Goal: Task Accomplishment & Management: Manage account settings

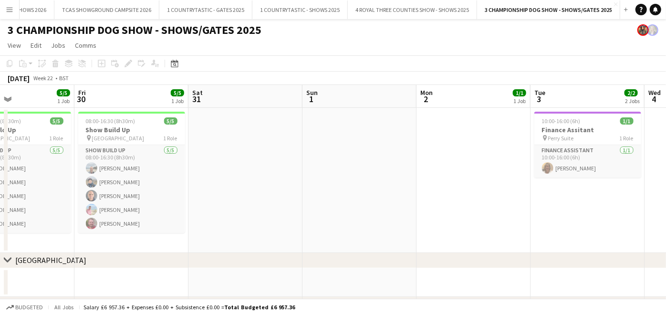
scroll to position [0, 382]
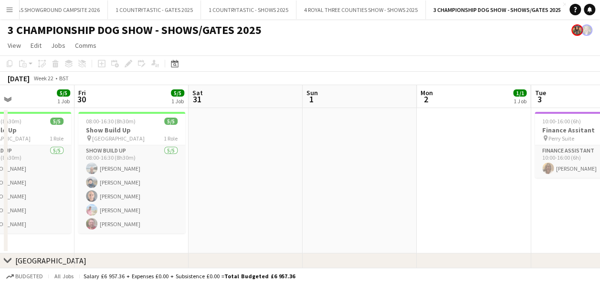
drag, startPoint x: 910, startPoint y: 6, endPoint x: 384, endPoint y: 51, distance: 528.0
click at [377, 112] on app-date-cell at bounding box center [360, 180] width 114 height 145
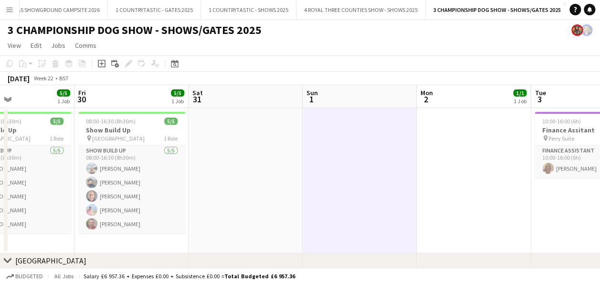
click at [342, 76] on div "May 2025 Week 22 • BST" at bounding box center [300, 78] width 600 height 13
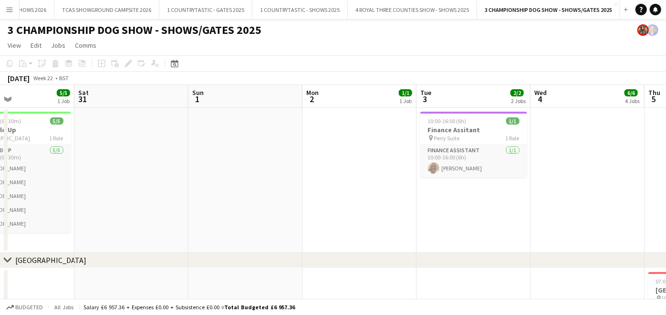
drag, startPoint x: 570, startPoint y: 0, endPoint x: 295, endPoint y: 43, distance: 278.7
click at [295, 43] on app-page-menu "View Day view expanded Day view collapsed Month view Date picker Jump to today …" at bounding box center [333, 46] width 666 height 18
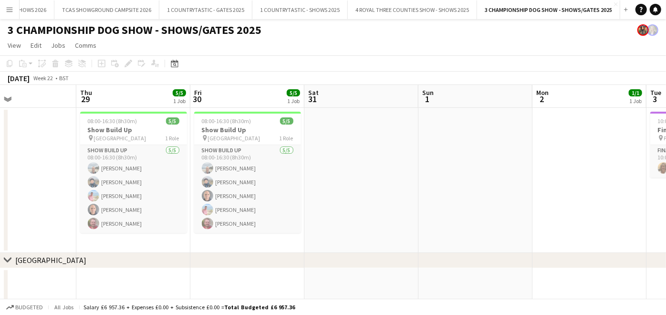
drag, startPoint x: 419, startPoint y: 90, endPoint x: 672, endPoint y: 83, distance: 253.1
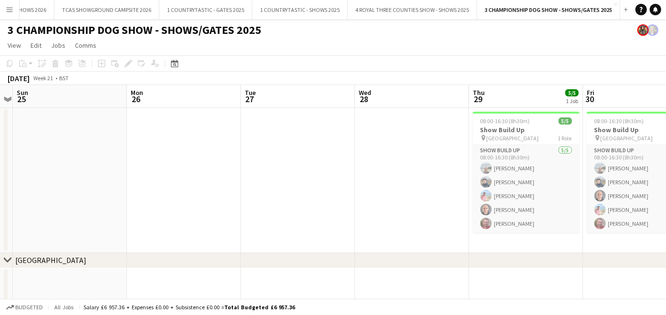
drag, startPoint x: 236, startPoint y: 90, endPoint x: 676, endPoint y: 96, distance: 440.6
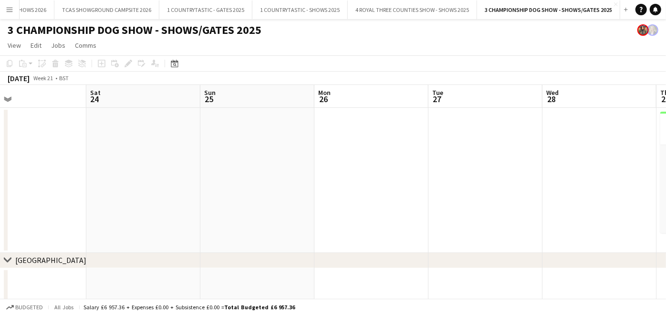
drag, startPoint x: 253, startPoint y: 94, endPoint x: 595, endPoint y: 102, distance: 342.3
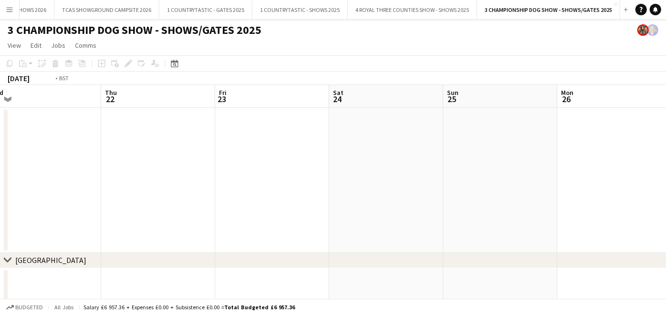
drag, startPoint x: 207, startPoint y: 104, endPoint x: 616, endPoint y: 106, distance: 408.6
drag, startPoint x: 580, startPoint y: 85, endPoint x: 601, endPoint y: 85, distance: 21.0
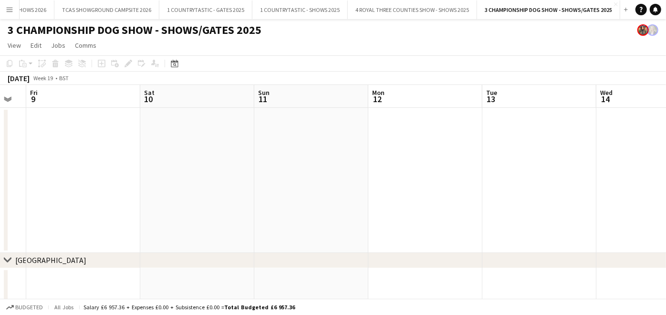
drag, startPoint x: 616, startPoint y: 88, endPoint x: 639, endPoint y: 88, distance: 22.9
drag, startPoint x: 564, startPoint y: 93, endPoint x: 6, endPoint y: 111, distance: 558.3
drag, startPoint x: 514, startPoint y: 89, endPoint x: 4, endPoint y: 110, distance: 510.7
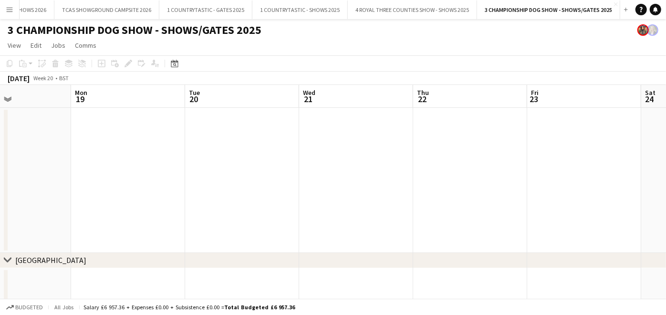
drag, startPoint x: 462, startPoint y: 104, endPoint x: 21, endPoint y: 110, distance: 441.6
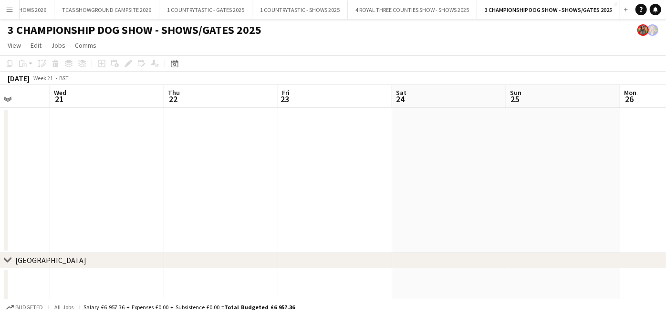
drag, startPoint x: 452, startPoint y: 112, endPoint x: 355, endPoint y: 99, distance: 98.3
drag, startPoint x: 451, startPoint y: 84, endPoint x: 18, endPoint y: 102, distance: 433.3
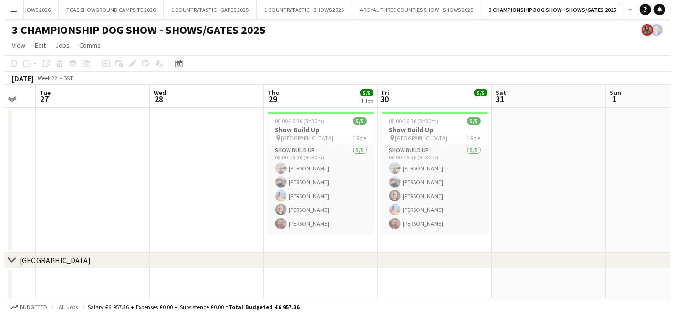
scroll to position [0, 353]
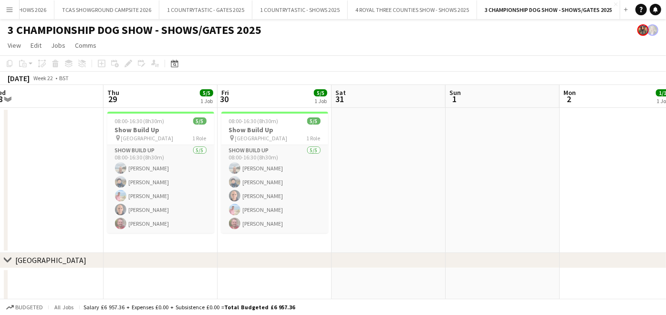
click at [3, 7] on button "Menu" at bounding box center [9, 9] width 19 height 19
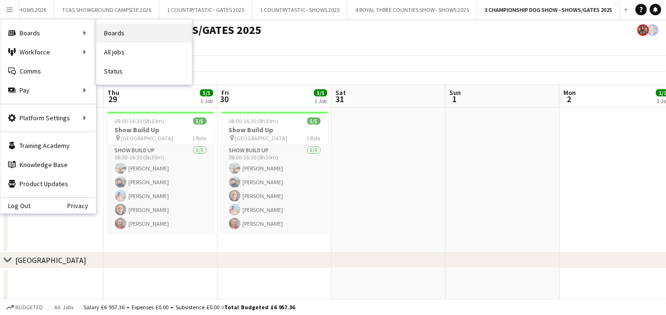
click at [126, 32] on link "Boards" at bounding box center [143, 32] width 95 height 19
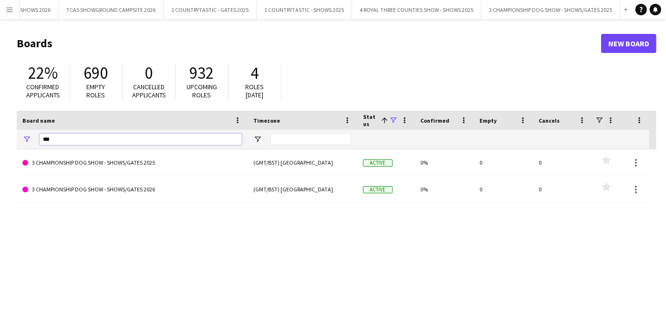
click at [120, 137] on input "***" at bounding box center [141, 139] width 202 height 11
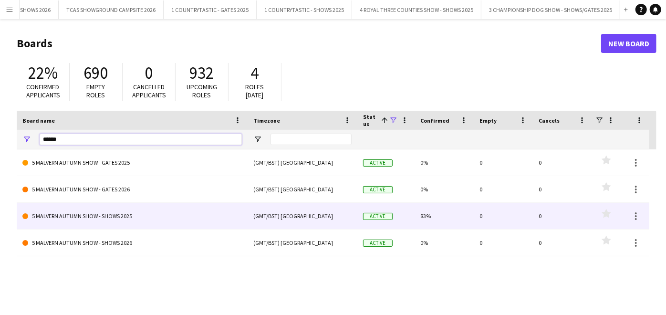
type input "******"
click at [157, 220] on link "5 MALVERN AUTUMN SHOW - SHOWS 2025" at bounding box center [132, 216] width 220 height 27
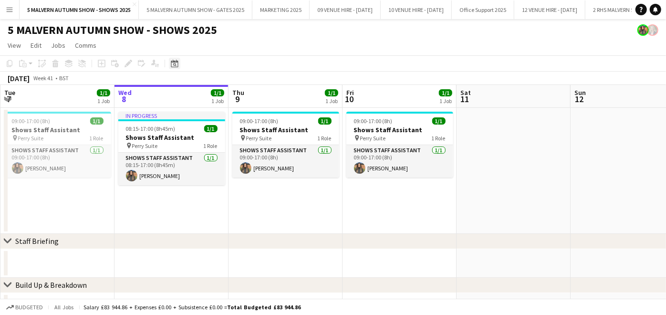
click at [176, 62] on icon at bounding box center [174, 64] width 7 height 8
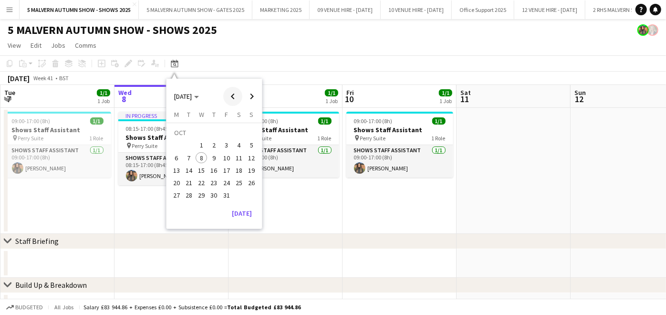
click at [224, 98] on span "Previous month" at bounding box center [232, 96] width 19 height 19
click at [223, 179] on span "26" at bounding box center [226, 182] width 11 height 11
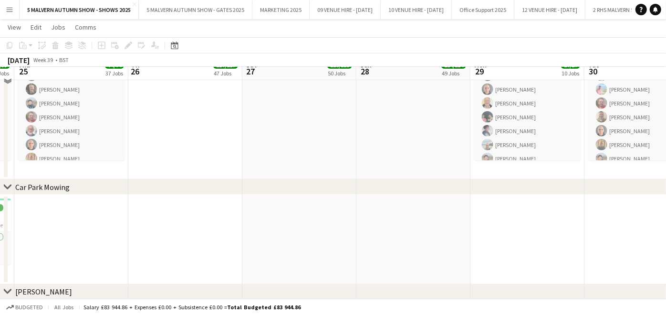
scroll to position [318, 0]
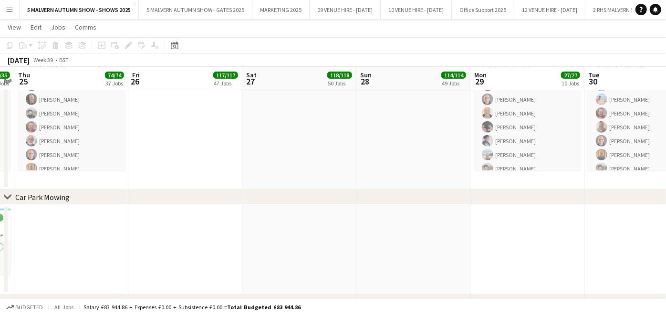
click at [381, 225] on app-date-cell at bounding box center [414, 250] width 114 height 90
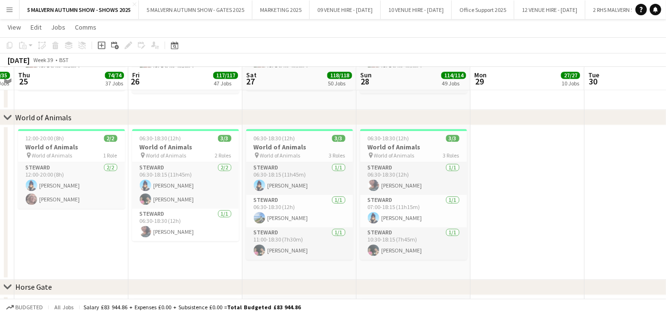
scroll to position [0, 331]
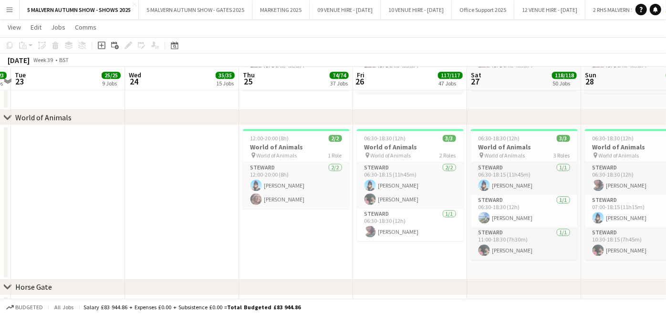
drag, startPoint x: 360, startPoint y: 86, endPoint x: 585, endPoint y: 95, distance: 225.0
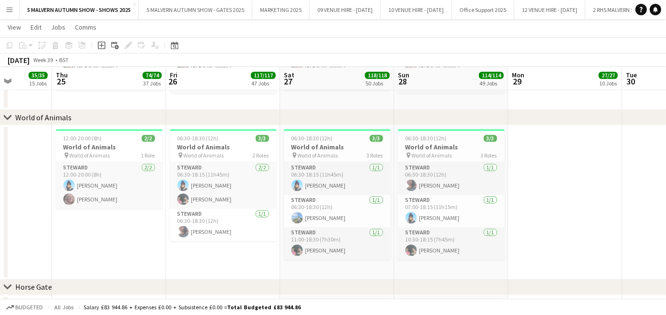
drag, startPoint x: 564, startPoint y: 85, endPoint x: 377, endPoint y: 83, distance: 187.1
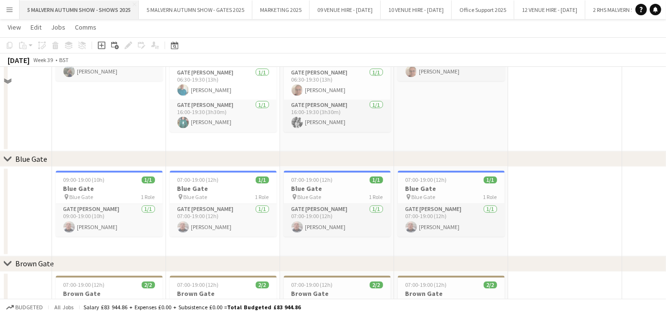
scroll to position [989, 0]
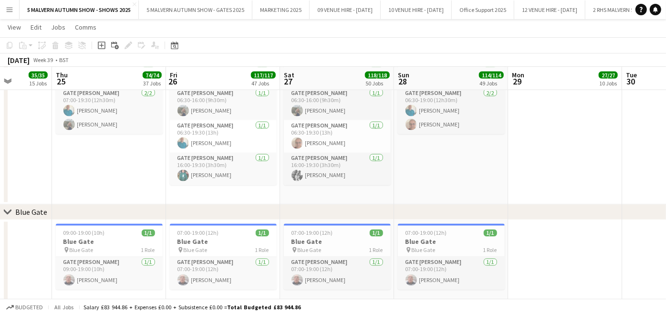
click at [8, 1] on button "Menu" at bounding box center [9, 9] width 19 height 19
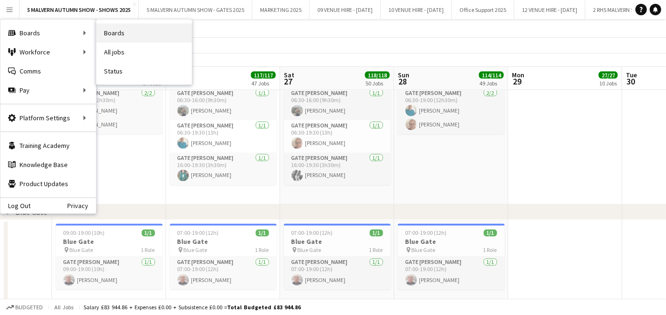
click at [147, 32] on link "Boards" at bounding box center [143, 32] width 95 height 19
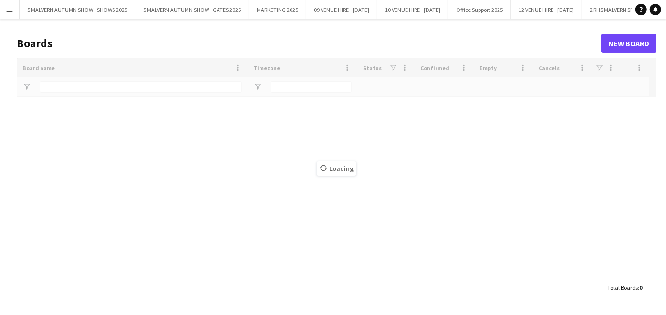
type input "******"
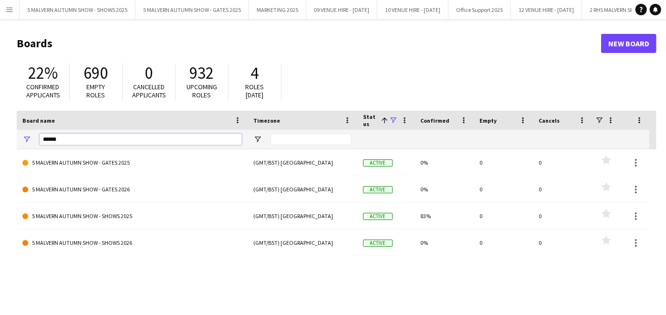
click at [90, 138] on input "******" at bounding box center [141, 139] width 202 height 11
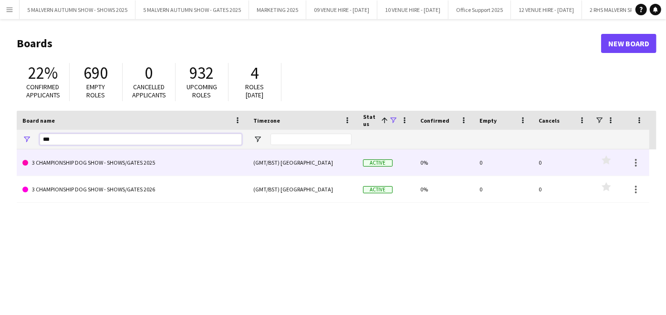
type input "***"
click at [97, 162] on link "3 CHAMPIONSHIP DOG SHOW - SHOWS/GATES 2025" at bounding box center [132, 162] width 220 height 27
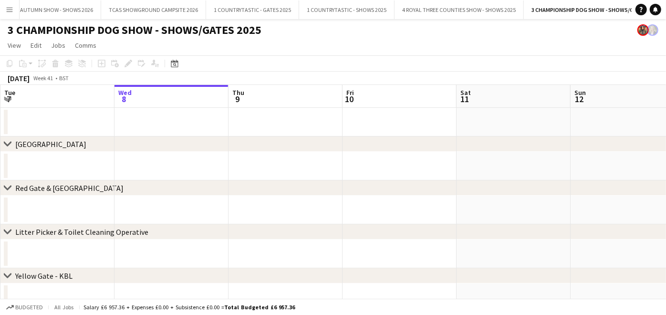
scroll to position [0, 3332]
click at [174, 60] on icon "Date picker" at bounding box center [175, 64] width 8 height 8
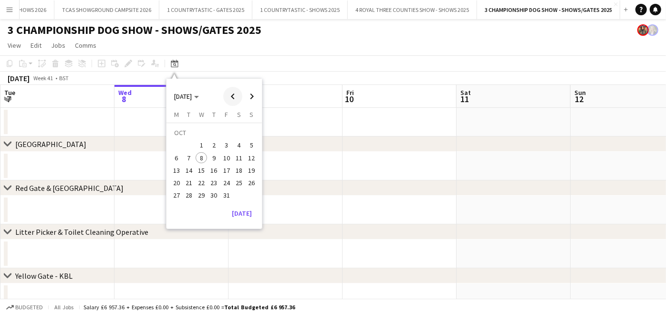
click at [232, 95] on span "Previous month" at bounding box center [232, 96] width 19 height 19
click at [174, 144] on span "2" at bounding box center [176, 147] width 11 height 11
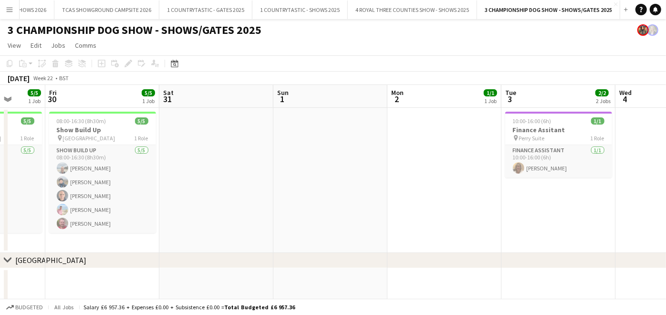
scroll to position [0, 210]
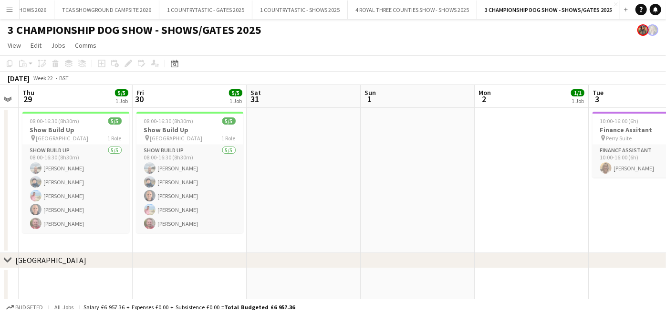
drag, startPoint x: 315, startPoint y: 92, endPoint x: 670, endPoint y: 106, distance: 355.4
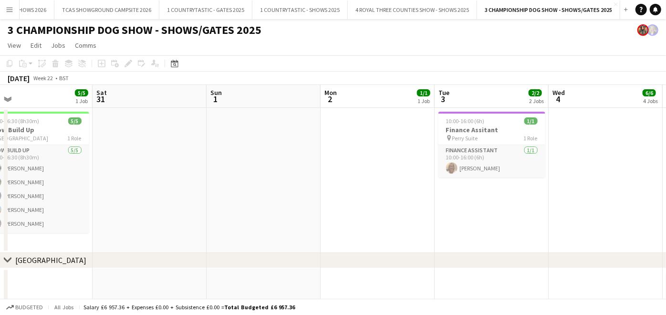
scroll to position [0, 290]
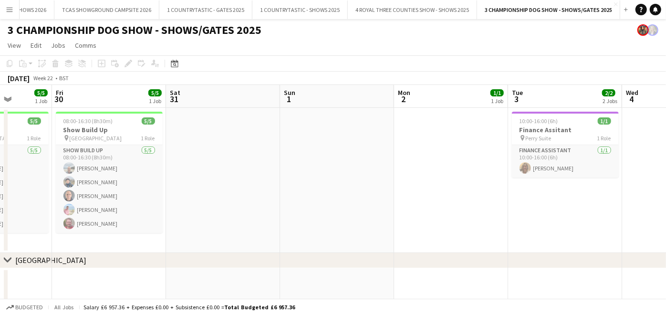
drag, startPoint x: 218, startPoint y: 95, endPoint x: -2, endPoint y: 132, distance: 223.5
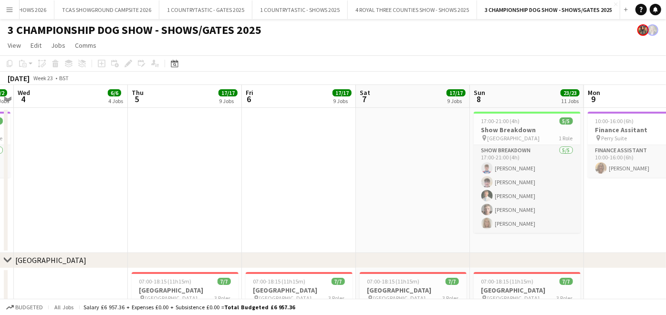
scroll to position [0, 341]
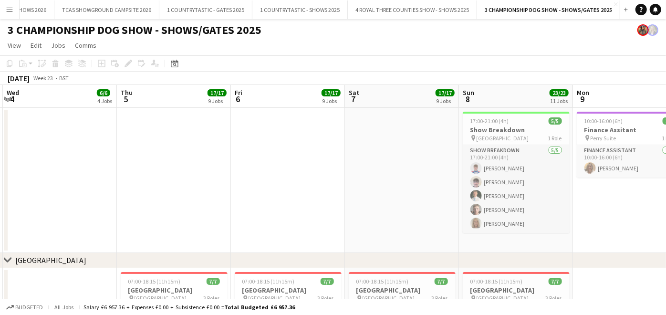
drag, startPoint x: 611, startPoint y: 93, endPoint x: 113, endPoint y: 112, distance: 498.2
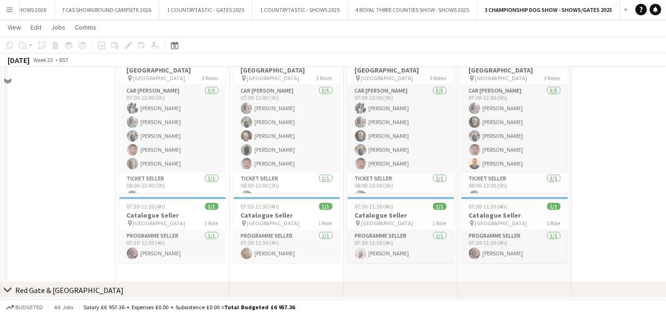
scroll to position [99, 0]
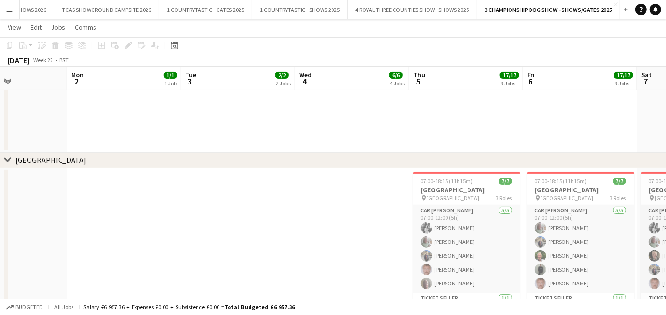
drag, startPoint x: 335, startPoint y: 76, endPoint x: 558, endPoint y: 84, distance: 224.0
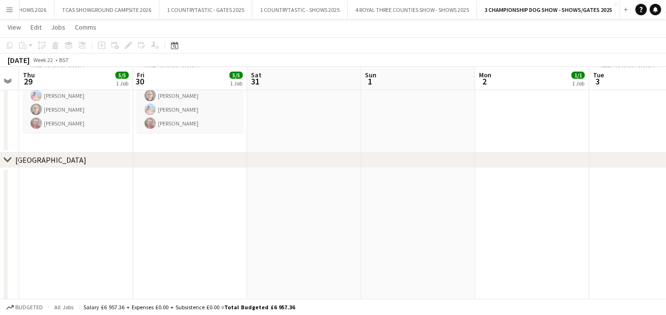
scroll to position [0, 264]
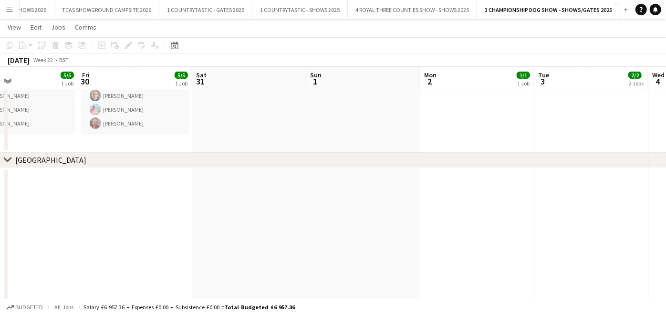
drag, startPoint x: 198, startPoint y: 76, endPoint x: 665, endPoint y: 140, distance: 471.7
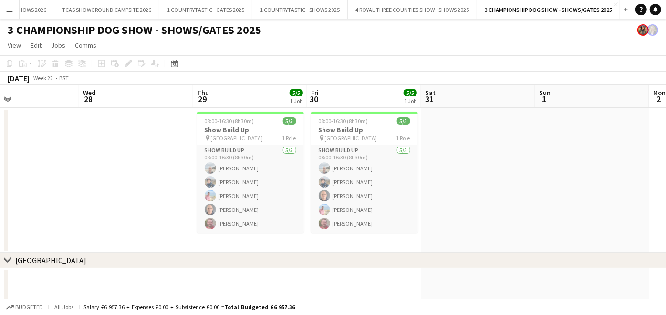
scroll to position [0, 231]
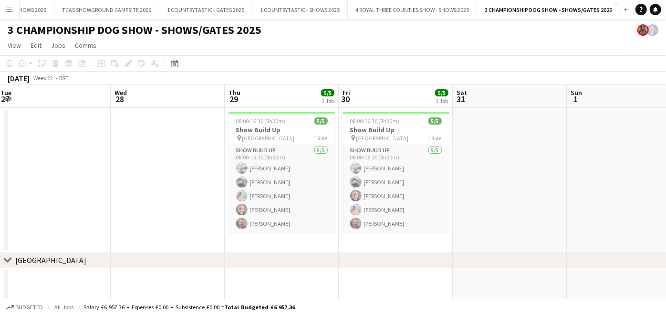
drag, startPoint x: 227, startPoint y: 94, endPoint x: 373, endPoint y: 115, distance: 148.0
click at [162, 185] on app-date-cell at bounding box center [168, 180] width 114 height 145
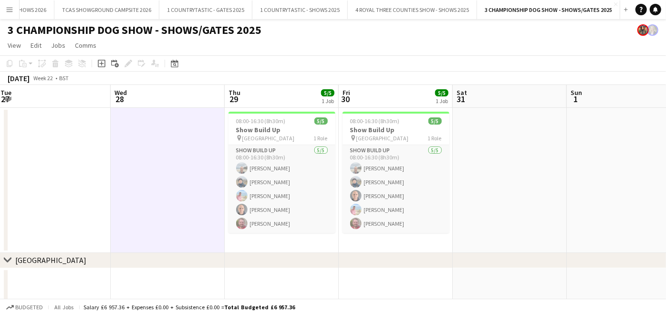
click at [494, 134] on app-date-cell at bounding box center [510, 180] width 114 height 145
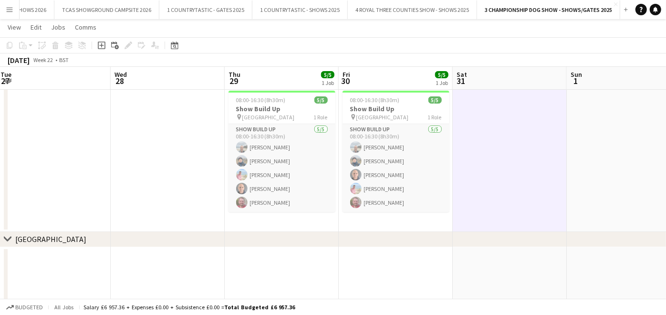
scroll to position [0, 0]
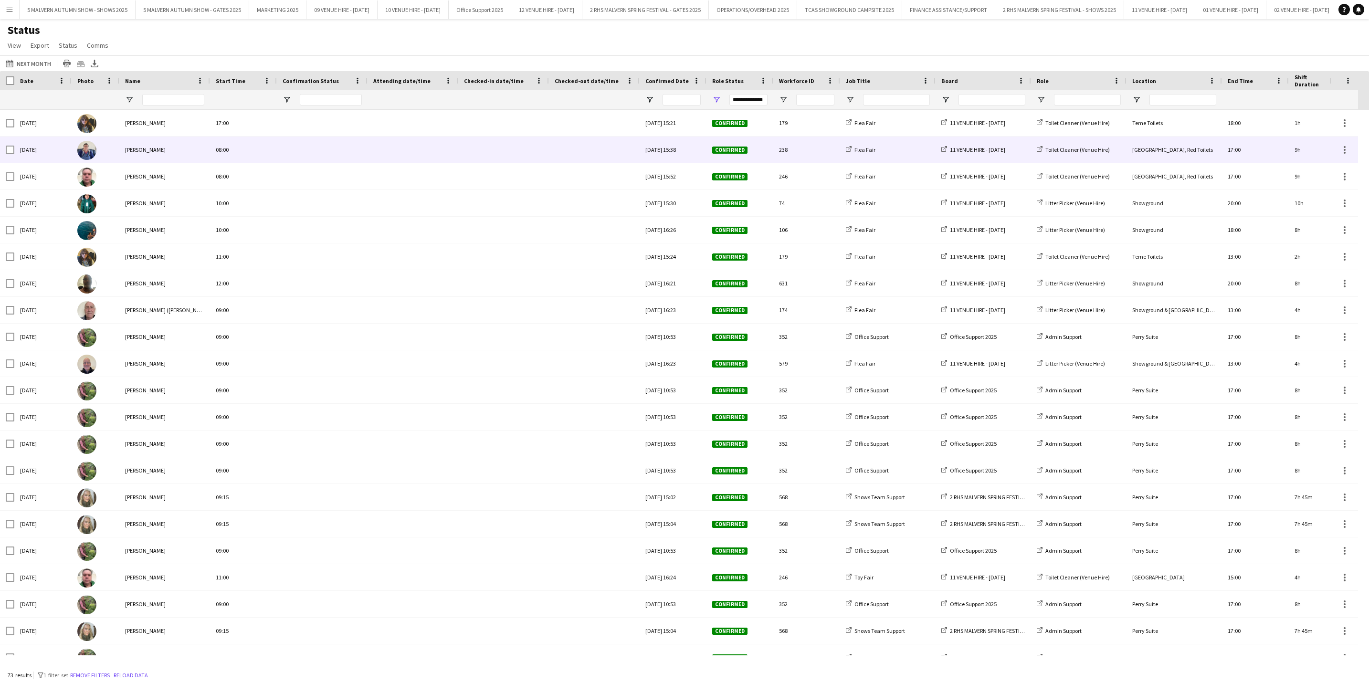
click at [1322, 137] on div "9h" at bounding box center [1317, 150] width 57 height 26
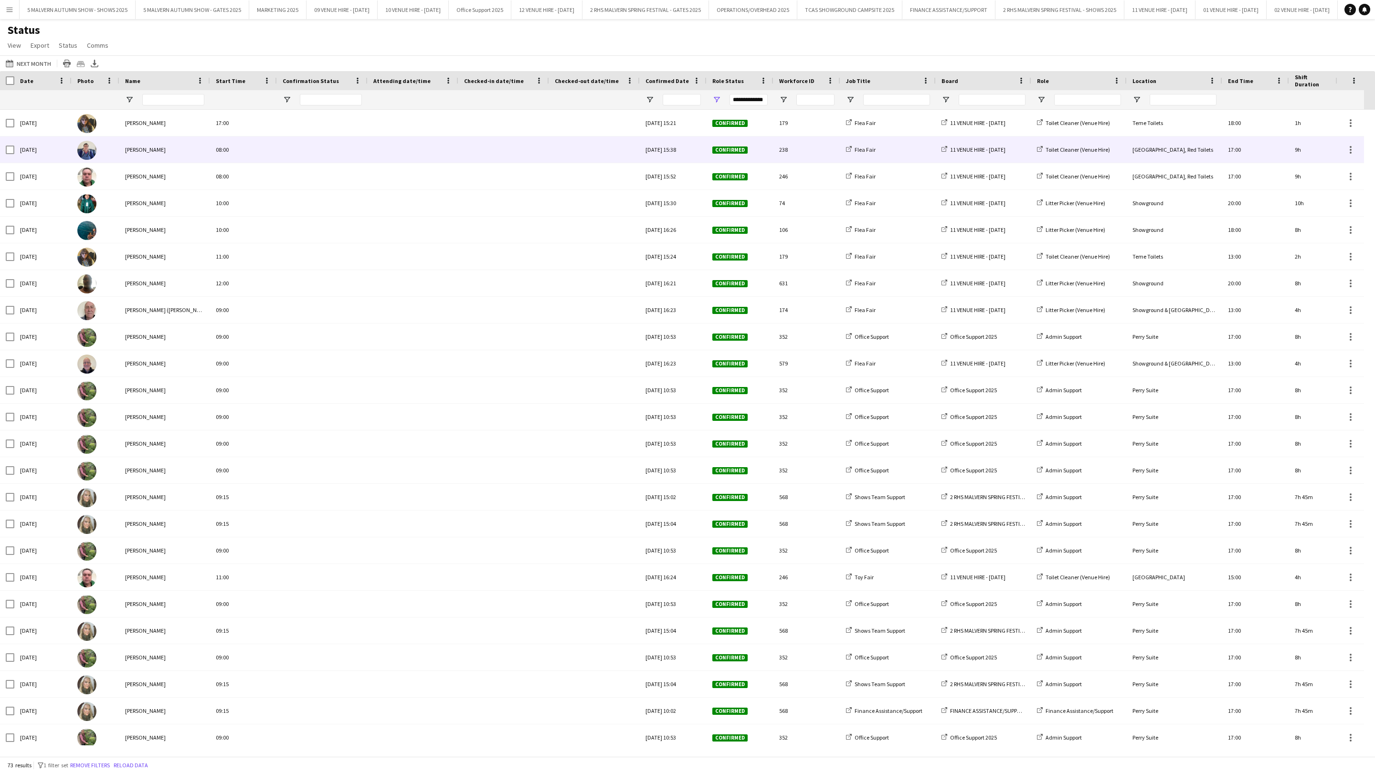
click at [1322, 137] on div "9h" at bounding box center [1317, 150] width 57 height 26
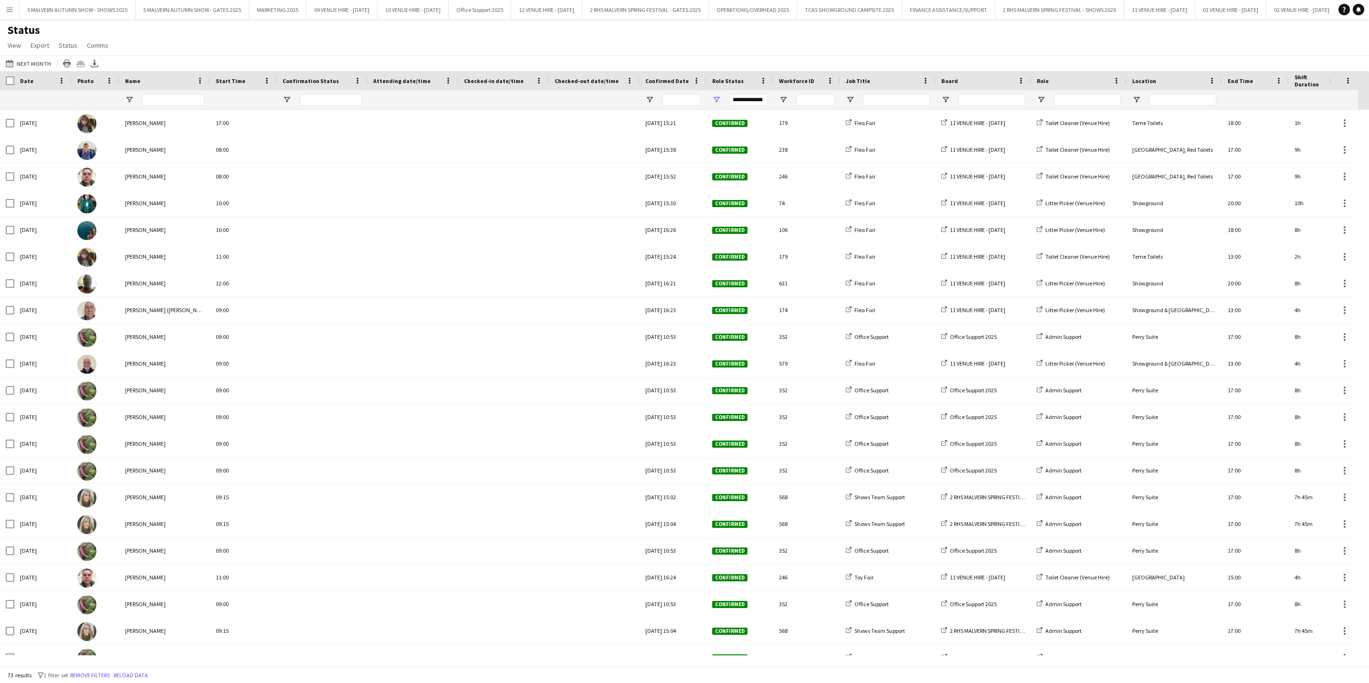
click at [1325, 129] on div "1h" at bounding box center [1317, 123] width 57 height 26
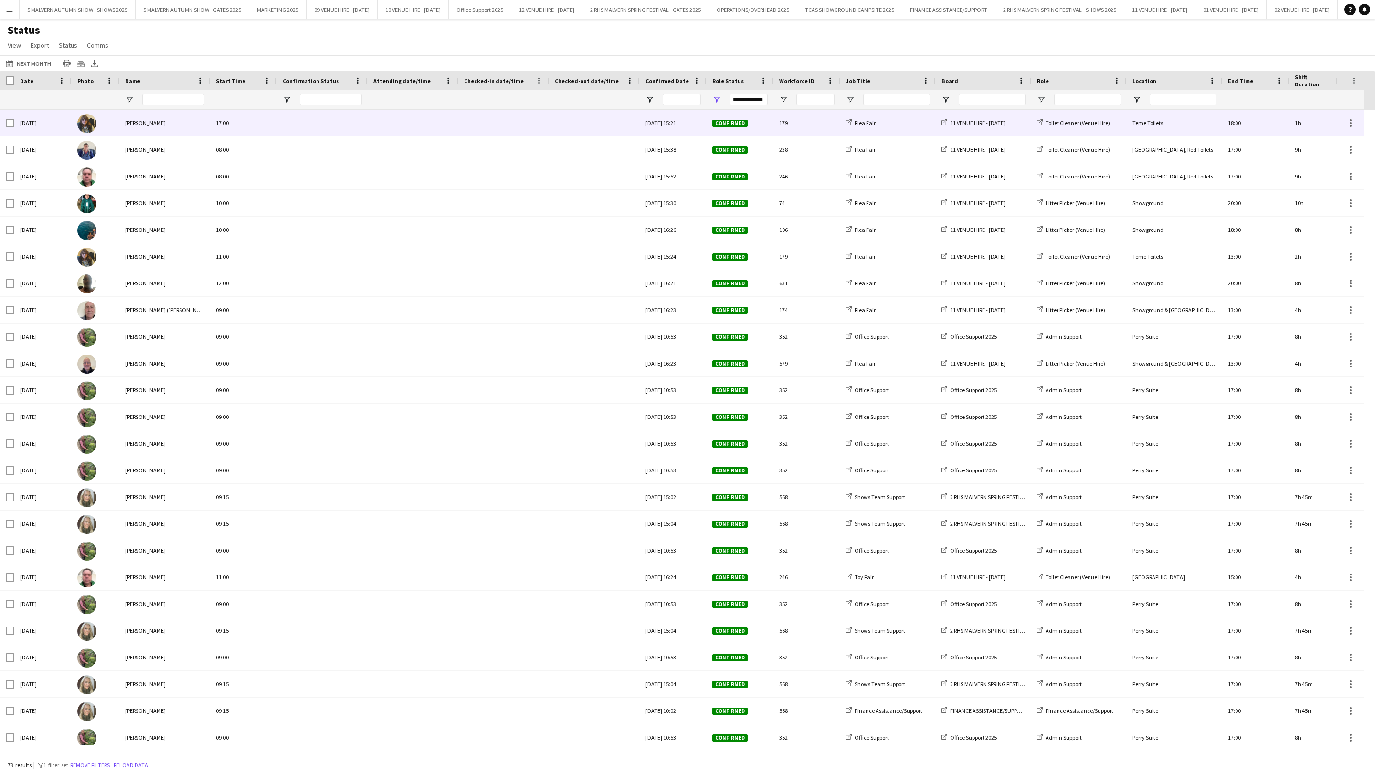
click at [1325, 129] on div "1h" at bounding box center [1317, 123] width 57 height 26
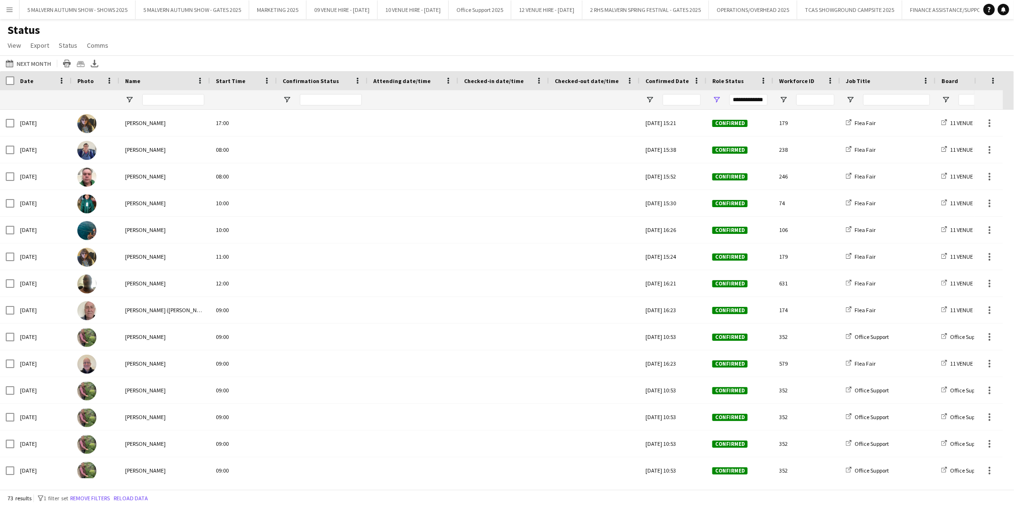
click at [11, 10] on app-icon "Menu" at bounding box center [10, 10] width 8 height 8
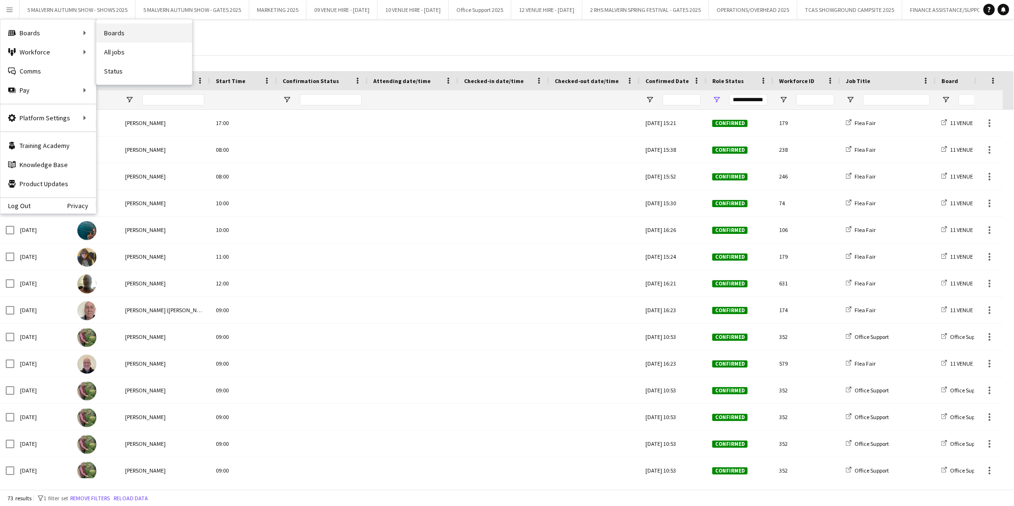
click at [126, 30] on link "Boards" at bounding box center [143, 32] width 95 height 19
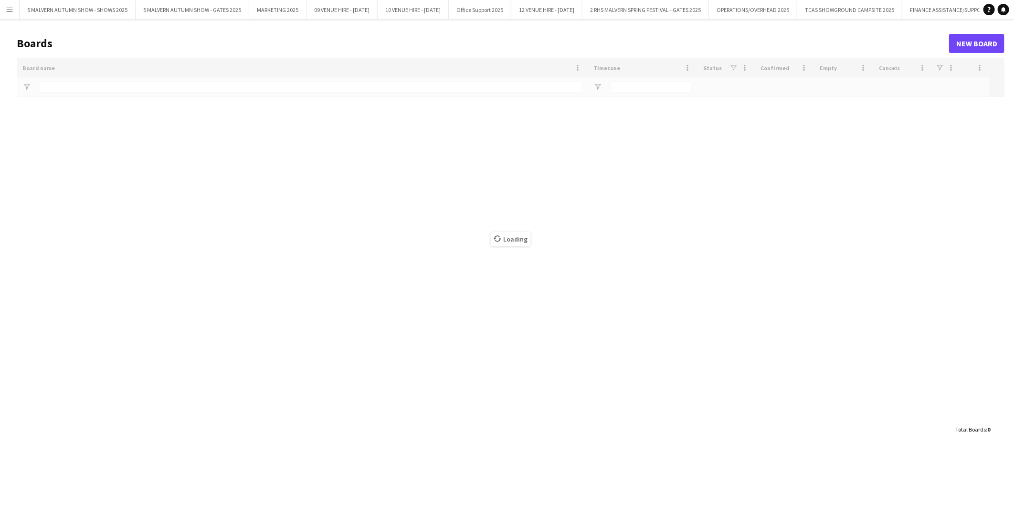
type input "***"
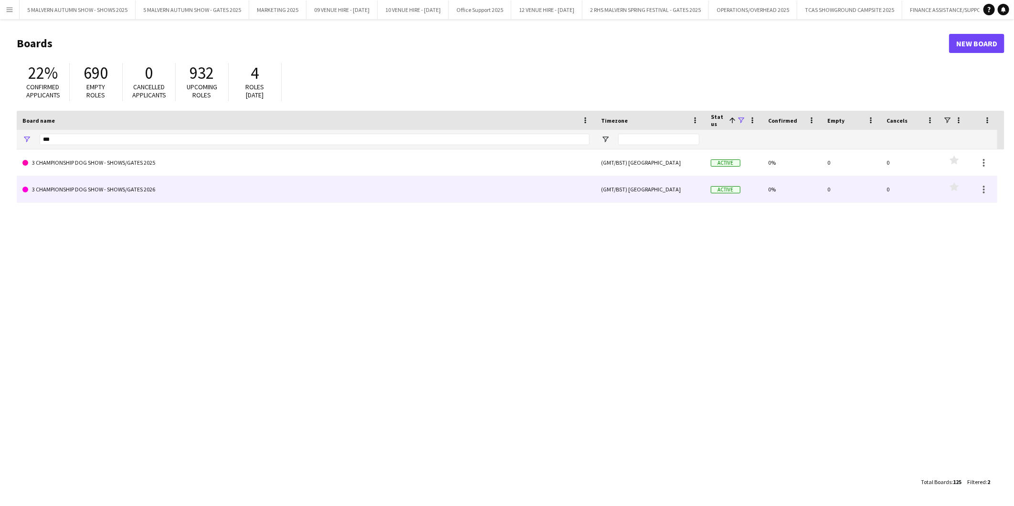
click at [168, 185] on link "3 CHAMPIONSHIP DOG SHOW - SHOWS/GATES 2026" at bounding box center [305, 189] width 567 height 27
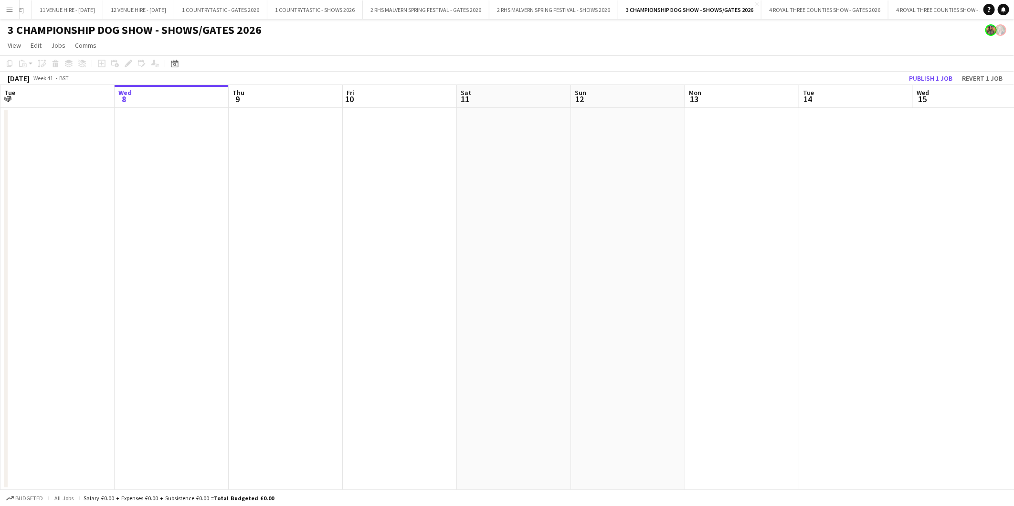
scroll to position [0, 1956]
click at [8, 8] on app-icon "Menu" at bounding box center [10, 10] width 8 height 8
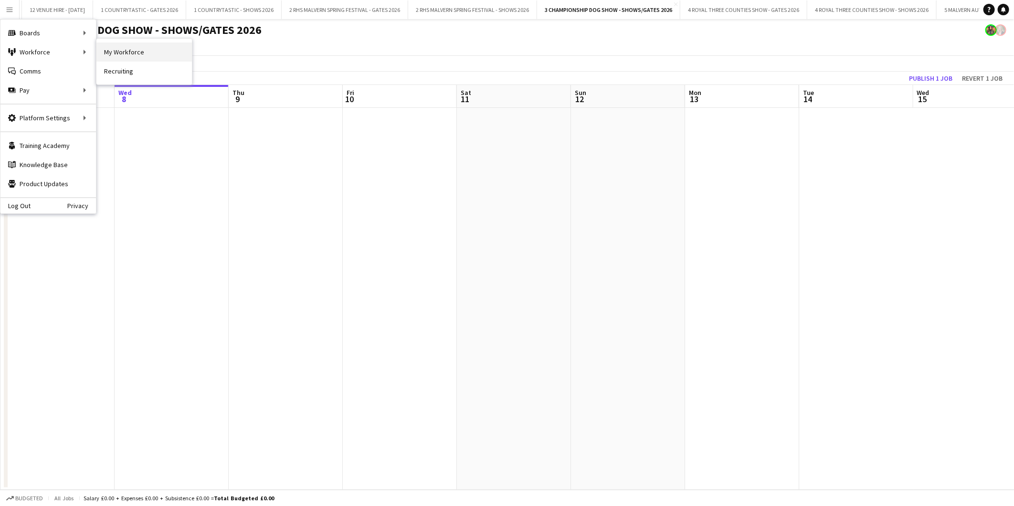
click at [115, 55] on link "My Workforce" at bounding box center [143, 51] width 95 height 19
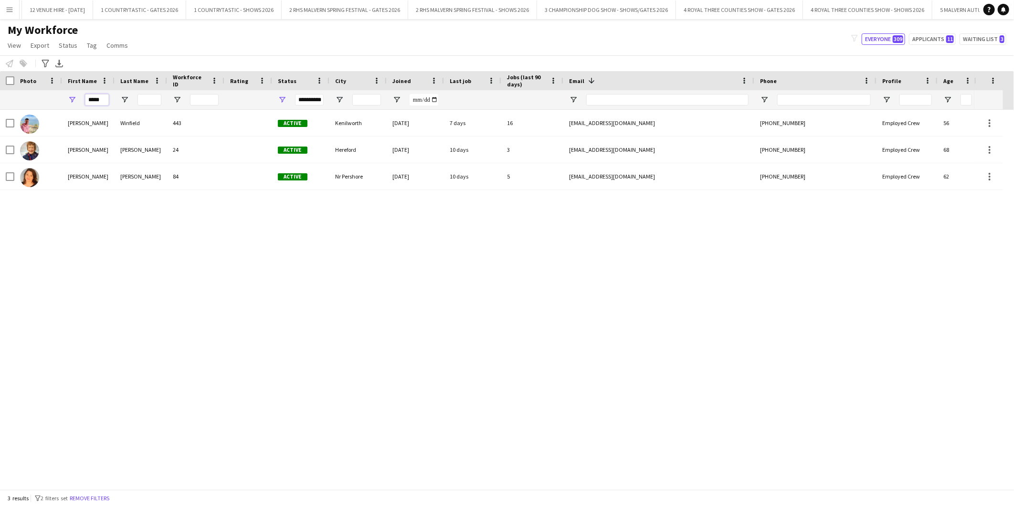
click at [103, 96] on input "*****" at bounding box center [97, 99] width 24 height 11
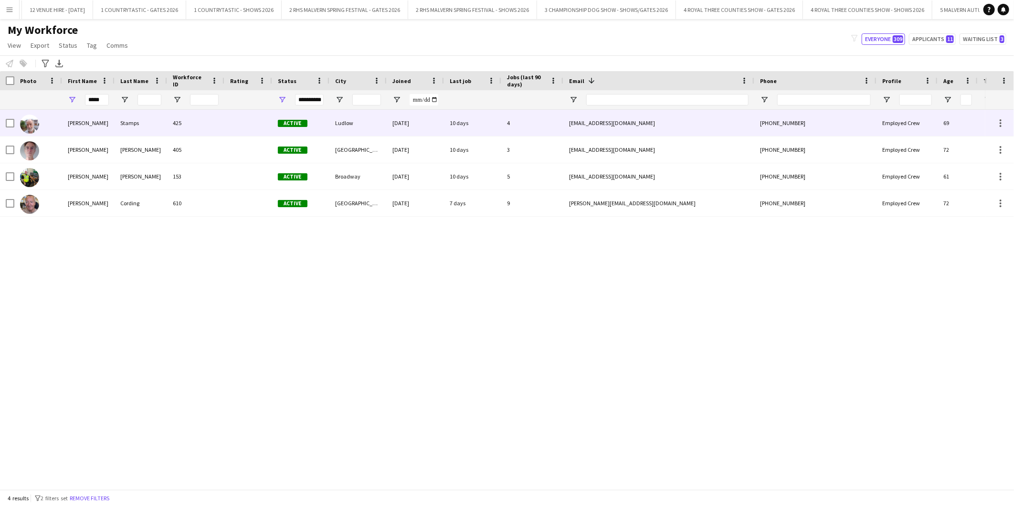
click at [766, 123] on div "+4407394976117" at bounding box center [815, 123] width 122 height 26
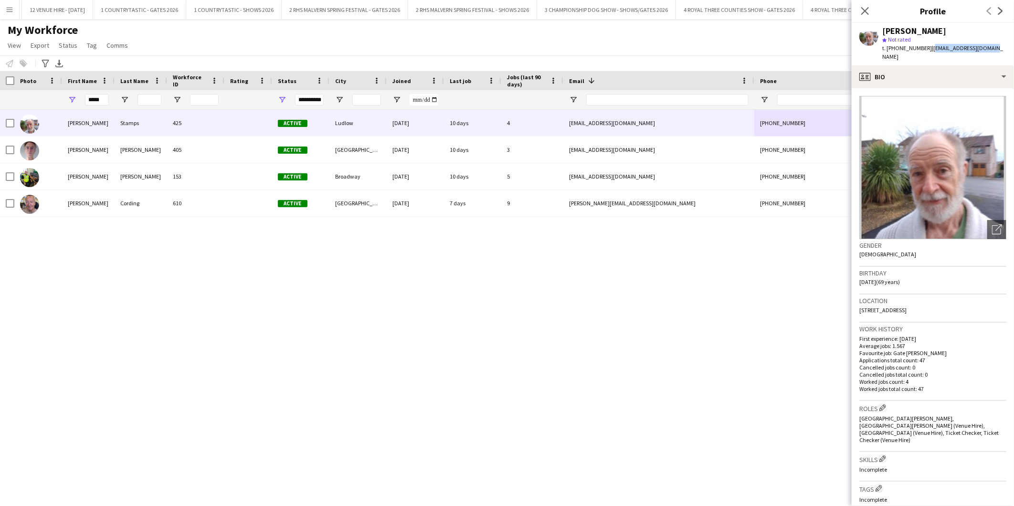
drag, startPoint x: 1005, startPoint y: 47, endPoint x: 931, endPoint y: 53, distance: 73.8
click at [931, 53] on app-profile-header "Nigel Stamps star Not rated t. +4407394976117 | stampsnigel@gmail.com" at bounding box center [933, 44] width 162 height 42
copy span "stampsnigel@gmail.com"
click at [107, 103] on input "*****" at bounding box center [97, 99] width 24 height 11
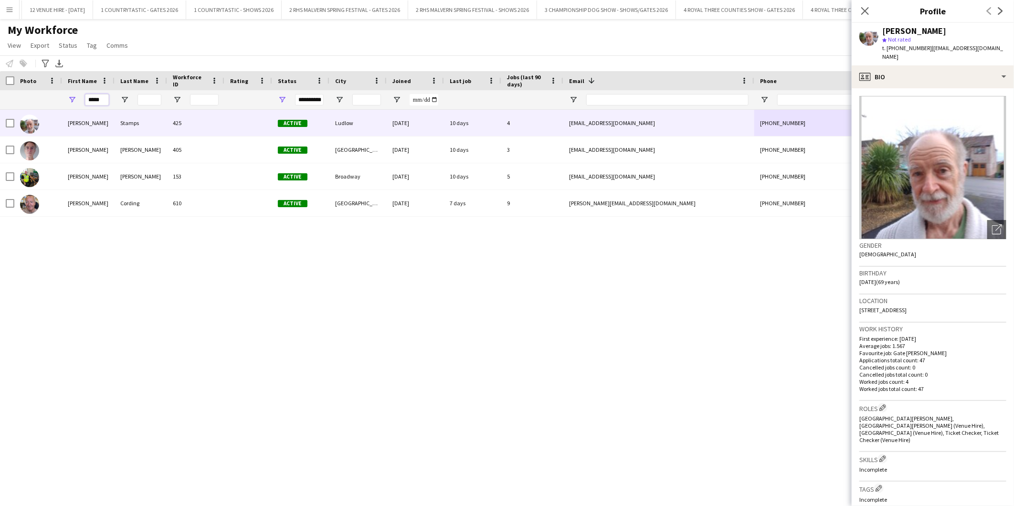
click at [107, 103] on input "*****" at bounding box center [97, 99] width 24 height 11
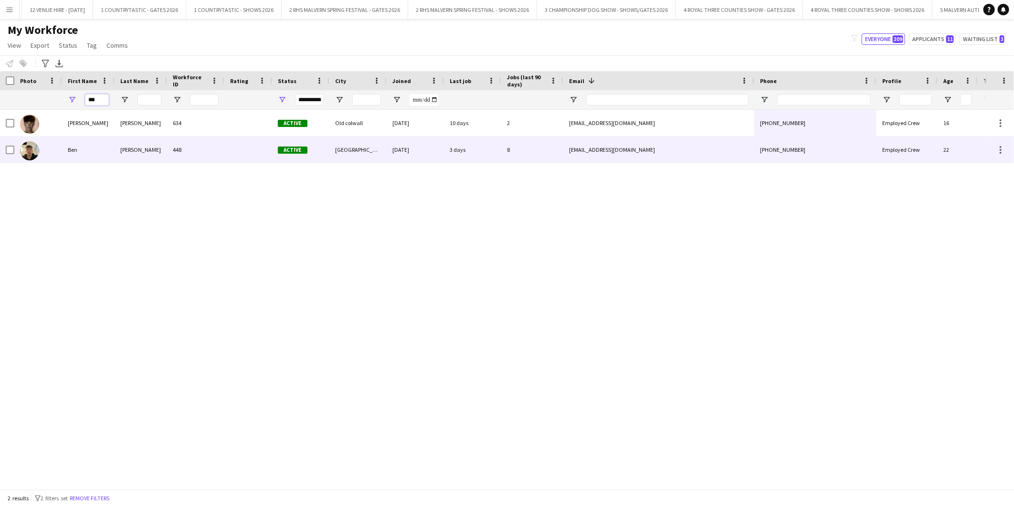
type input "***"
click at [893, 154] on div "Employed Crew" at bounding box center [906, 150] width 61 height 26
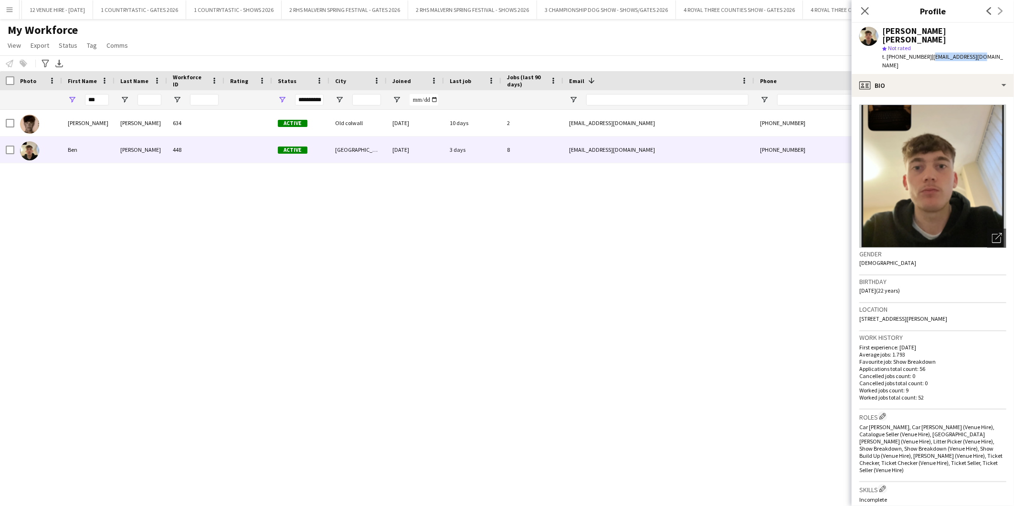
drag, startPoint x: 987, startPoint y: 49, endPoint x: 927, endPoint y: 49, distance: 59.2
click at [927, 49] on app-profile-header "Ben Leah star Not rated t. +447557958288 | b3nleah@gmail.com" at bounding box center [933, 48] width 162 height 51
copy span "b3nleah@gmail.com"
click at [556, 294] on div "Reuben Alcott 634 Active Old colwall 13-08-2025 10 days 2 reubenalcott@outlook.…" at bounding box center [492, 294] width 985 height 368
click at [7, 7] on app-icon "Menu" at bounding box center [10, 10] width 8 height 8
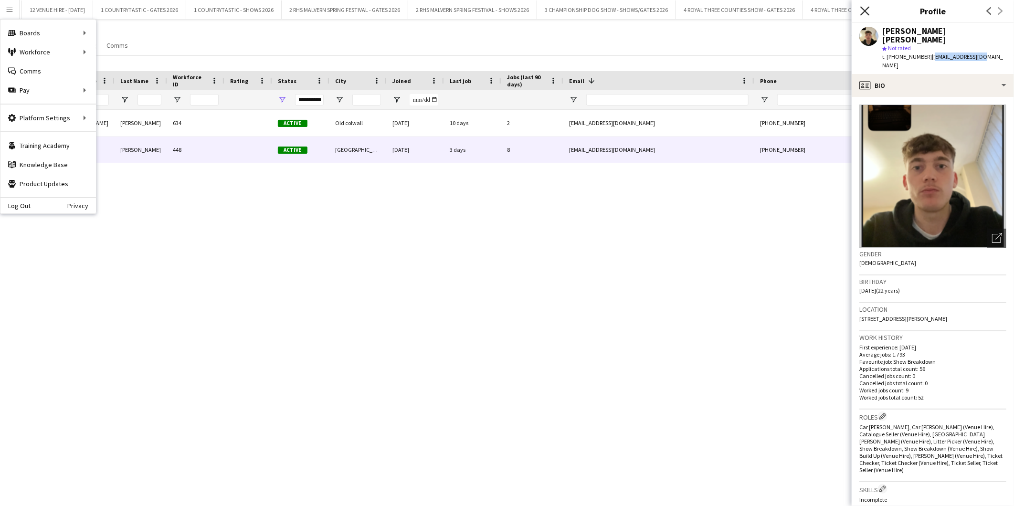
click at [863, 13] on icon "Close pop-in" at bounding box center [864, 10] width 9 height 9
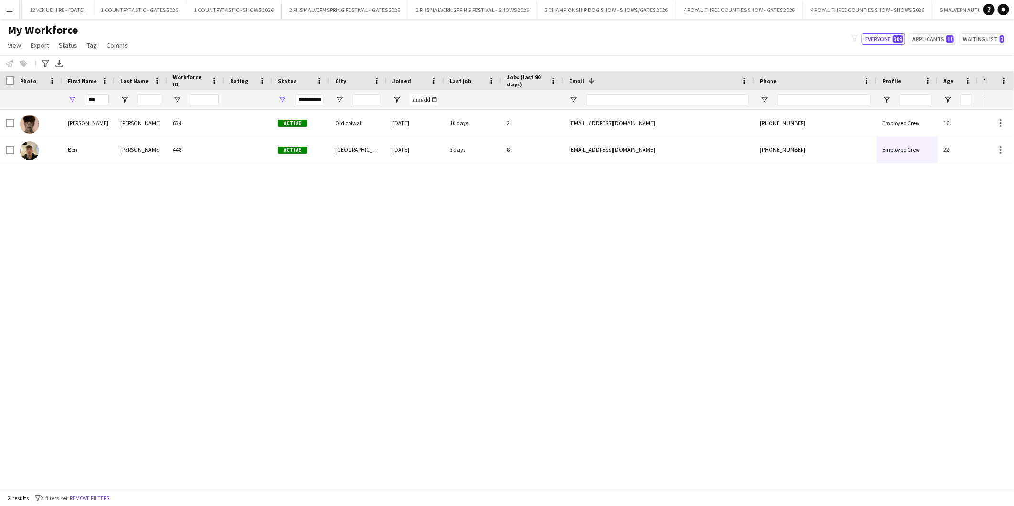
click at [257, 308] on div "Reuben Alcott 634 Active Old colwall 13-08-2025 10 days 2 reubenalcott@outlook.…" at bounding box center [492, 294] width 985 height 368
click at [15, 7] on button "Menu" at bounding box center [9, 9] width 19 height 19
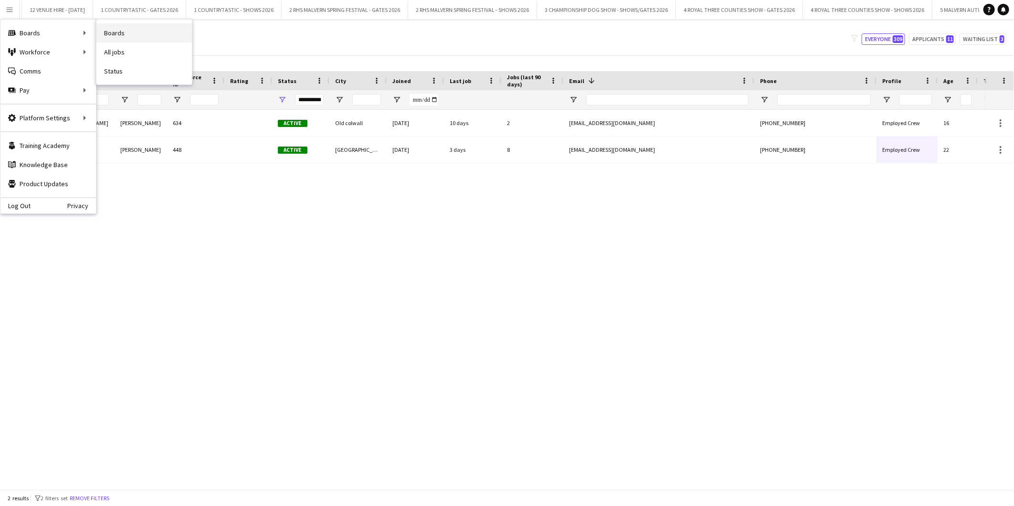
click at [179, 37] on link "Boards" at bounding box center [143, 32] width 95 height 19
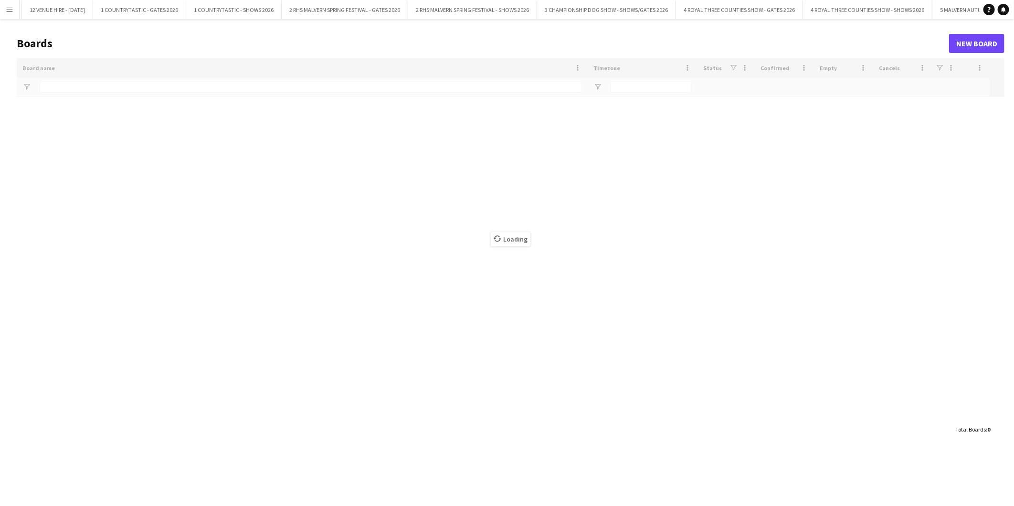
type input "***"
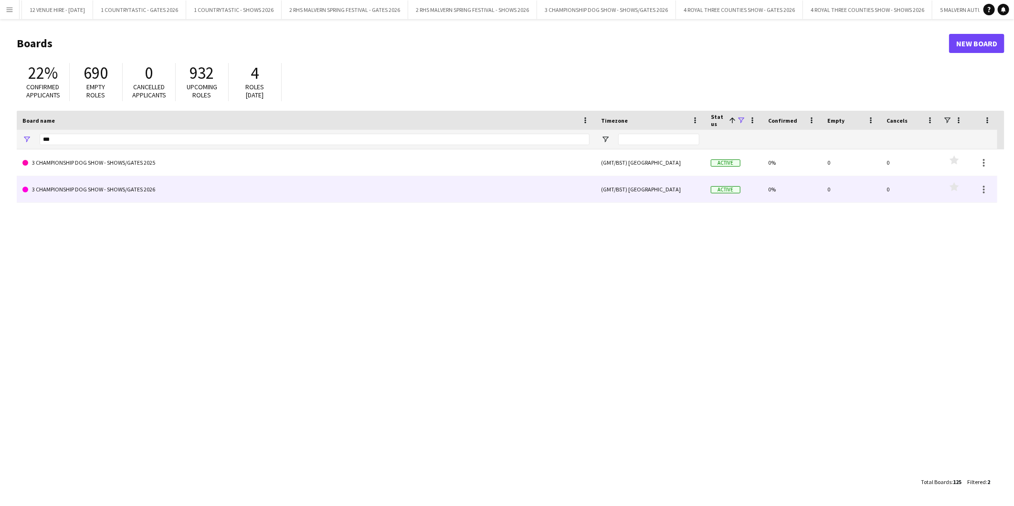
click at [188, 186] on link "3 CHAMPIONSHIP DOG SHOW - SHOWS/GATES 2026" at bounding box center [305, 189] width 567 height 27
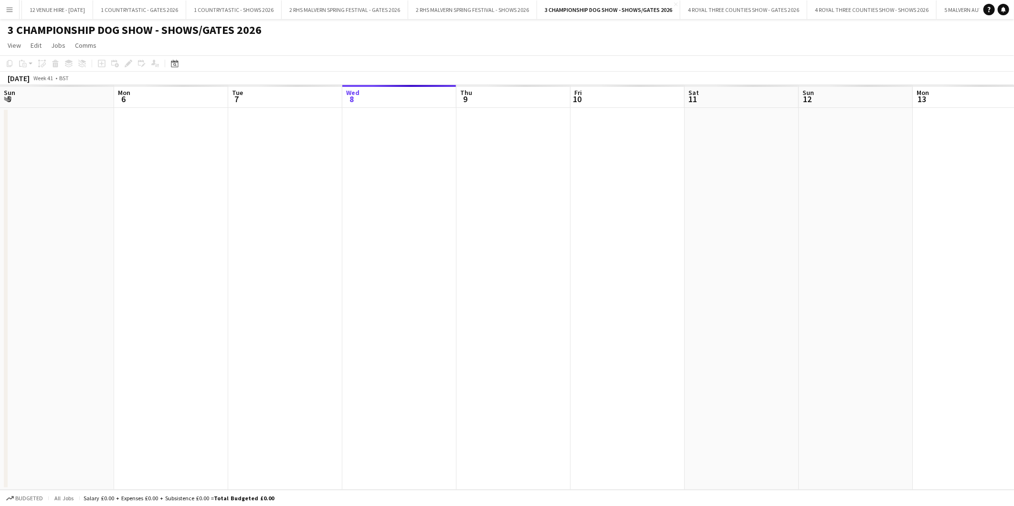
scroll to position [0, 228]
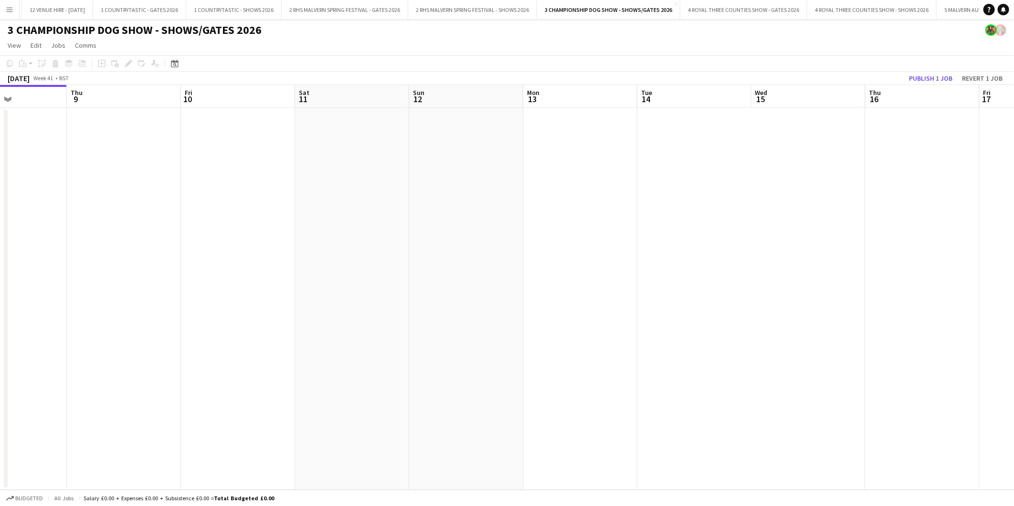
drag, startPoint x: 233, startPoint y: 99, endPoint x: 437, endPoint y: 127, distance: 205.8
click at [312, 111] on app-calendar-viewport "Sun 5 Mon 6 Tue 7 Wed 8 Thu 9 Fri 10 Sat 11 Sun 12 Mon 13 Tue 14 Wed 15 Thu 16 …" at bounding box center [507, 287] width 1014 height 405
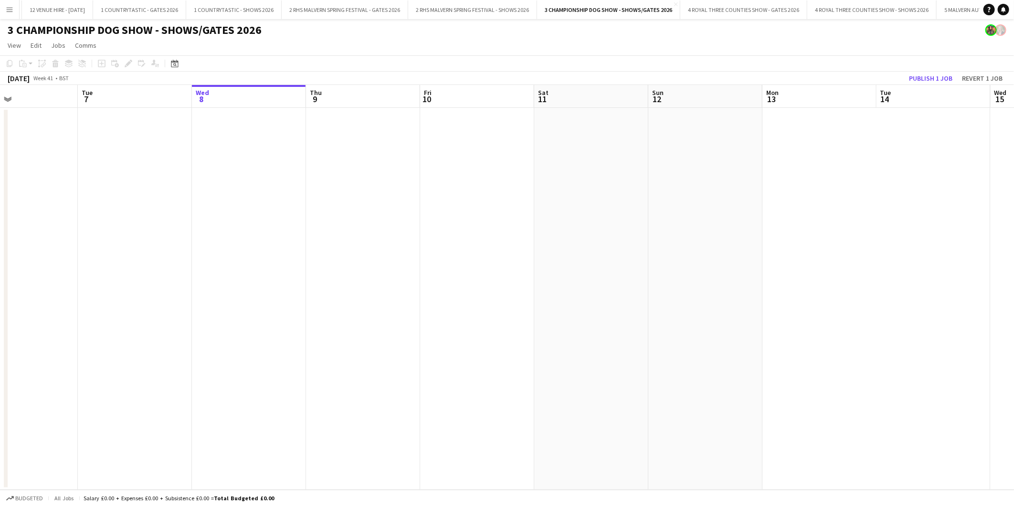
drag, startPoint x: 98, startPoint y: 95, endPoint x: 172, endPoint y: 89, distance: 74.2
click at [172, 105] on app-calendar-viewport "Sat 4 Sun 5 Mon 6 Tue 7 Wed 8 Thu 9 Fri 10 Sat 11 Sun 12 Mon 13 Tue 14 Wed 15 T…" at bounding box center [507, 287] width 1014 height 405
click at [172, 60] on icon at bounding box center [174, 64] width 7 height 8
click at [231, 96] on span "Previous month" at bounding box center [232, 96] width 19 height 19
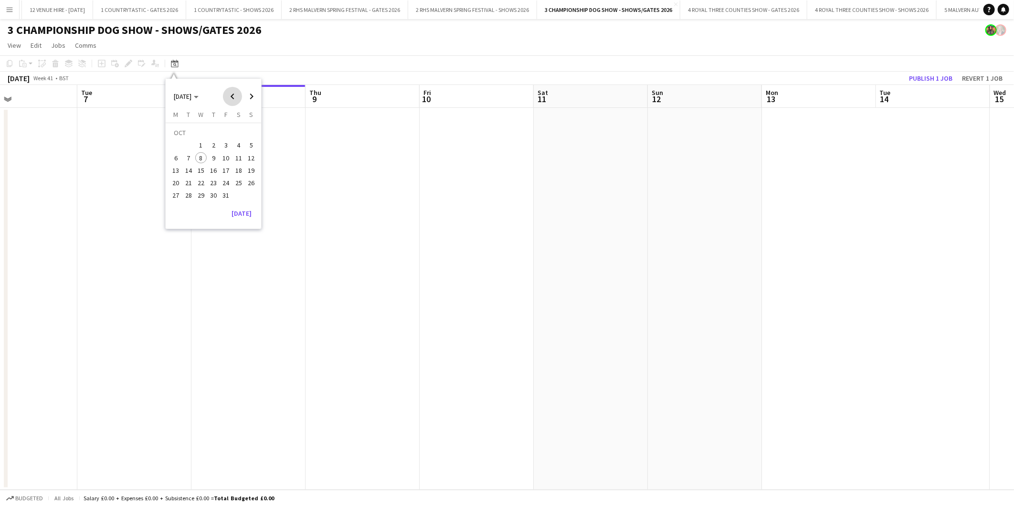
click at [231, 96] on span "Previous month" at bounding box center [232, 96] width 19 height 19
click at [235, 96] on span "Previous month" at bounding box center [232, 96] width 19 height 19
click at [179, 146] on span "2" at bounding box center [175, 147] width 11 height 11
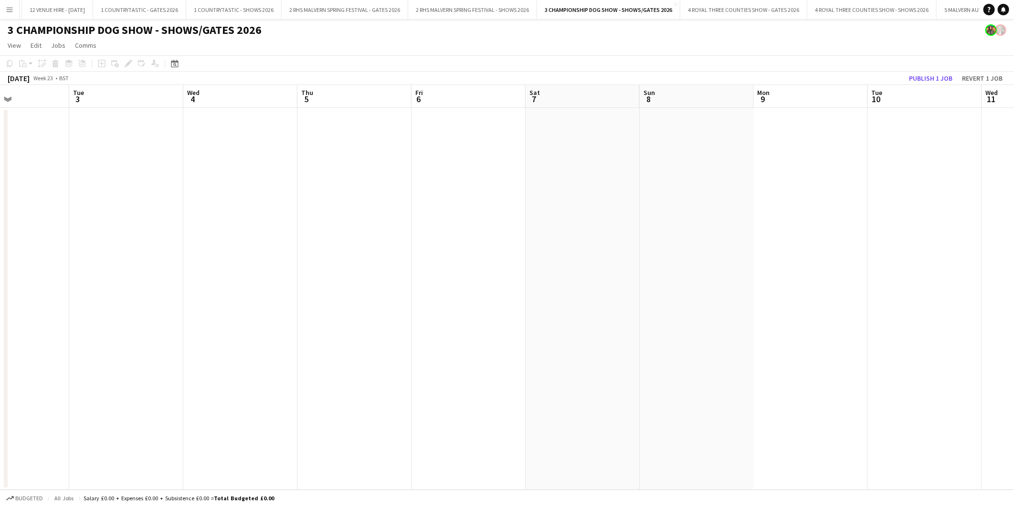
drag, startPoint x: 464, startPoint y: 86, endPoint x: 9, endPoint y: 153, distance: 460.8
click at [9, 153] on app-calendar-viewport "Fri 30 Sat 31 Sun 1 Mon 2 Tue 3 Wed 4 Thu 5 Fri 6 Sat 7 Sun 8 Mon 9 Tue 10 Wed …" at bounding box center [507, 287] width 1014 height 405
drag, startPoint x: 650, startPoint y: 92, endPoint x: 130, endPoint y: 119, distance: 520.5
click at [130, 119] on app-calendar-viewport "Wed 4 Thu 5 Fri 6 Sat 7 Sun 8 Mon 9 Tue 10 Wed 11 Thu 12 Fri 13 Sat 14 Sun 15 M…" at bounding box center [507, 287] width 1014 height 405
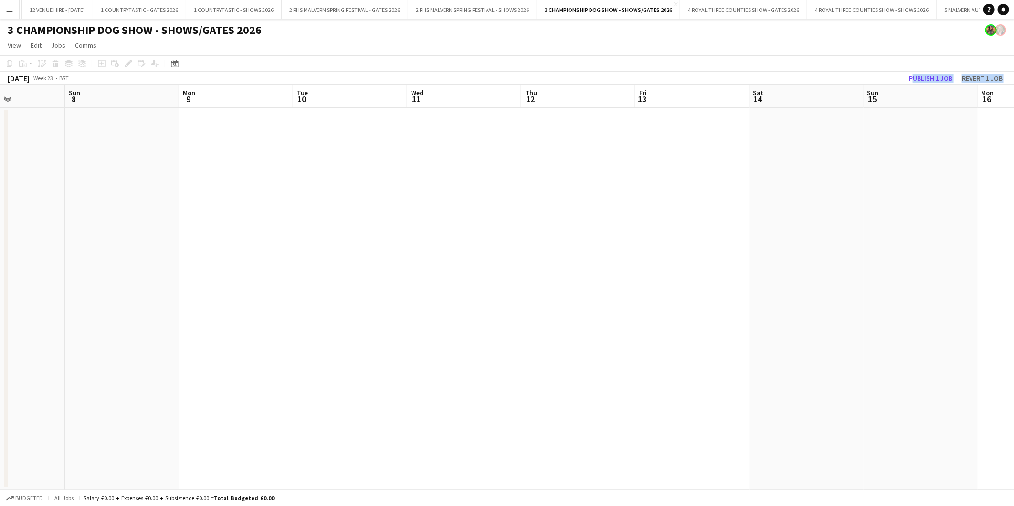
drag, startPoint x: 589, startPoint y: 92, endPoint x: 374, endPoint y: 103, distance: 215.6
click at [366, 103] on app-calendar "Copy Paste Paste Ctrl+V Paste with crew Ctrl+Shift+V Paste linked Job Delete Gr…" at bounding box center [507, 272] width 1014 height 434
click at [604, 172] on app-date-cell at bounding box center [567, 299] width 114 height 382
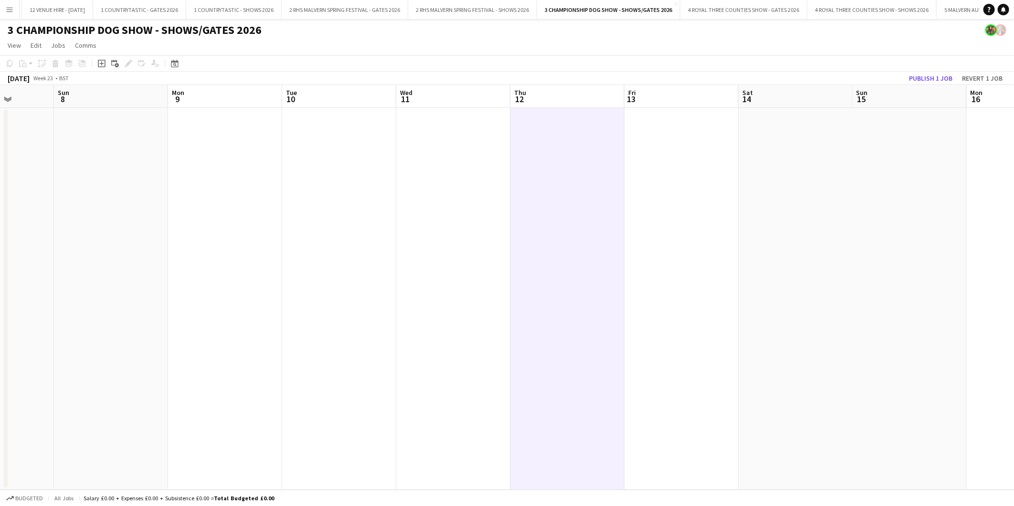
click at [661, 55] on app-toolbar "Copy Paste Paste Ctrl+V Paste with crew Ctrl+Shift+V Paste linked Job Delete Gr…" at bounding box center [507, 63] width 1014 height 16
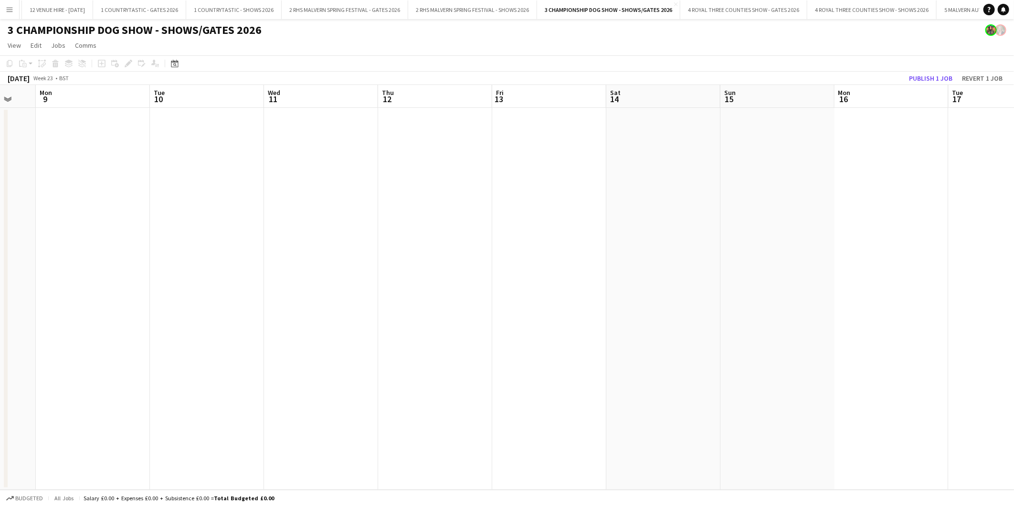
scroll to position [0, 307]
drag, startPoint x: 779, startPoint y: 104, endPoint x: 646, endPoint y: 112, distance: 132.9
click at [646, 112] on app-calendar-viewport "Fri 6 Sat 7 Sun 8 Mon 9 Tue 10 Wed 11 Thu 12 Fri 13 Sat 14 Sun 15 Mon 16 Tue 17…" at bounding box center [507, 287] width 1014 height 405
drag, startPoint x: 571, startPoint y: 105, endPoint x: 436, endPoint y: 105, distance: 135.1
click at [436, 105] on app-calendar-viewport "Sat 7 Sun 8 Mon 9 Tue 10 Wed 11 Thu 12 Fri 13 Sat 14 Sun 15 Mon 16 Tue 17 Wed 1…" at bounding box center [507, 287] width 1014 height 405
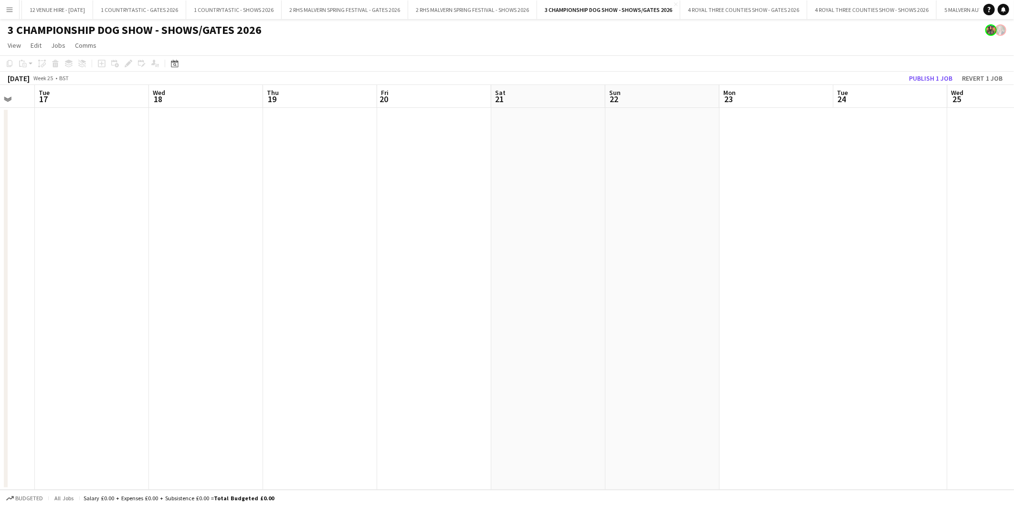
drag, startPoint x: 863, startPoint y: 94, endPoint x: 387, endPoint y: 108, distance: 476.1
click at [155, 122] on app-calendar-viewport "Sat 14 Sun 15 Mon 16 Tue 17 Wed 18 Thu 19 Fri 20 Sat 21 Sun 22 Mon 23 Tue 24 We…" at bounding box center [507, 287] width 1014 height 405
drag, startPoint x: 502, startPoint y: 116, endPoint x: 1015, endPoint y: 149, distance: 514.7
click at [1014, 149] on html "Menu Boards Boards Boards All jobs Status Workforce Workforce My Workforce Recr…" at bounding box center [507, 253] width 1014 height 506
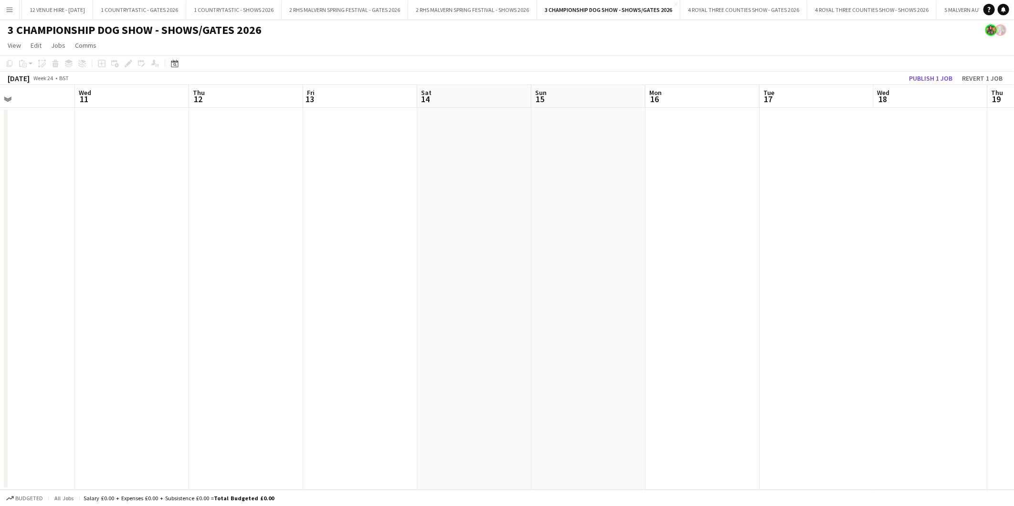
drag, startPoint x: 216, startPoint y: 107, endPoint x: 768, endPoint y: 116, distance: 551.8
click at [768, 116] on app-calendar-viewport "Sun 8 Mon 9 Tue 10 Wed 11 Thu 12 Fri 13 Sat 14 Sun 15 Mon 16 Tue 17 Wed 18 Thu …" at bounding box center [507, 287] width 1014 height 405
drag, startPoint x: 450, startPoint y: 76, endPoint x: 591, endPoint y: 76, distance: 141.3
click at [591, 76] on app-calendar "Copy Paste Paste Ctrl+V Paste with crew Ctrl+Shift+V Paste linked Job Delete Gr…" at bounding box center [507, 272] width 1014 height 434
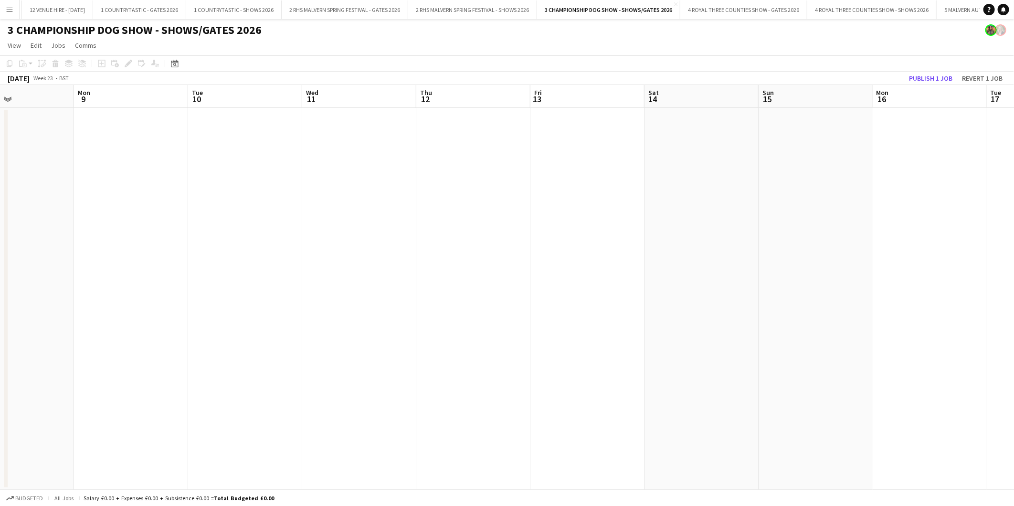
drag, startPoint x: 337, startPoint y: 78, endPoint x: 599, endPoint y: 87, distance: 262.2
click at [599, 87] on app-calendar "Copy Paste Paste Ctrl+V Paste with crew Ctrl+Shift+V Paste linked Job Delete Gr…" at bounding box center [507, 272] width 1014 height 434
click at [655, 213] on app-date-cell at bounding box center [600, 299] width 114 height 382
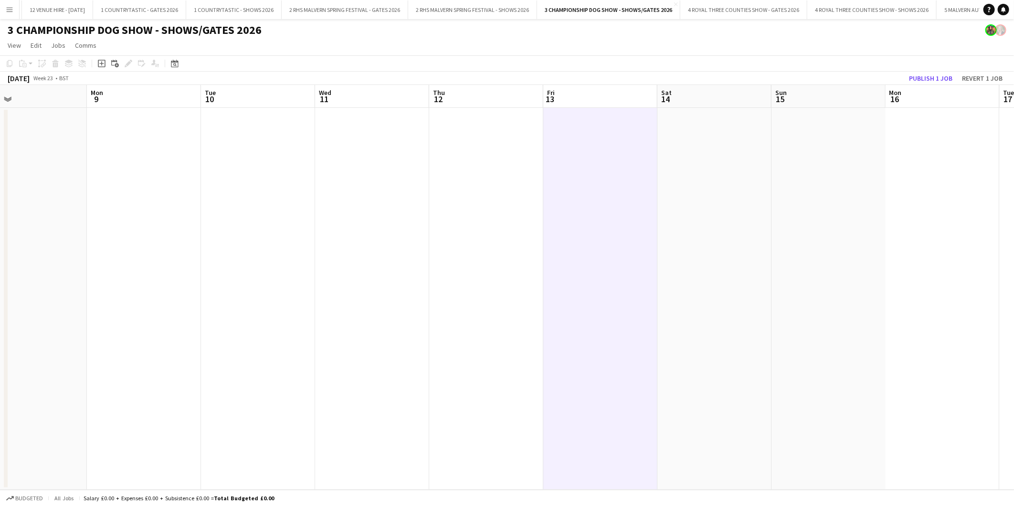
click at [532, 59] on app-toolbar "Copy Paste Paste Ctrl+V Paste with crew Ctrl+Shift+V Paste linked Job Delete Gr…" at bounding box center [507, 63] width 1014 height 16
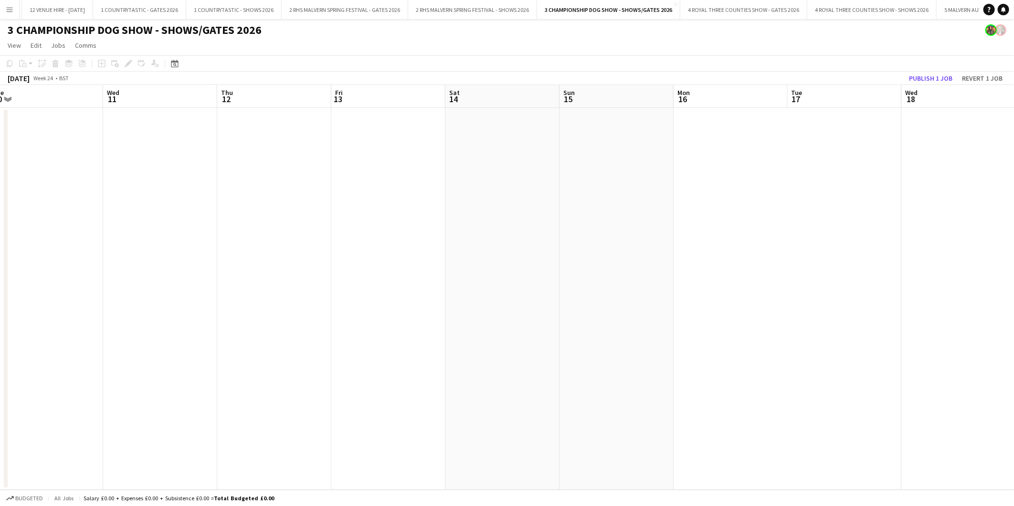
scroll to position [0, 362]
drag, startPoint x: 678, startPoint y: 99, endPoint x: 457, endPoint y: 110, distance: 220.8
click at [457, 110] on app-calendar-viewport "Sat 7 Sun 8 Mon 9 Tue 10 Wed 11 Thu 12 Fri 13 Sat 14 Sun 15 Mon 16 Tue 17 Wed 1…" at bounding box center [507, 287] width 1014 height 405
drag, startPoint x: 161, startPoint y: 107, endPoint x: 823, endPoint y: 174, distance: 665.9
click at [823, 174] on app-calendar-viewport "Tue 3 Wed 4 Thu 5 Fri 6 Sat 7 Sun 8 Mon 9 Tue 10 Wed 11 Thu 12 Fri 13 Sat 14 Su…" at bounding box center [507, 287] width 1014 height 405
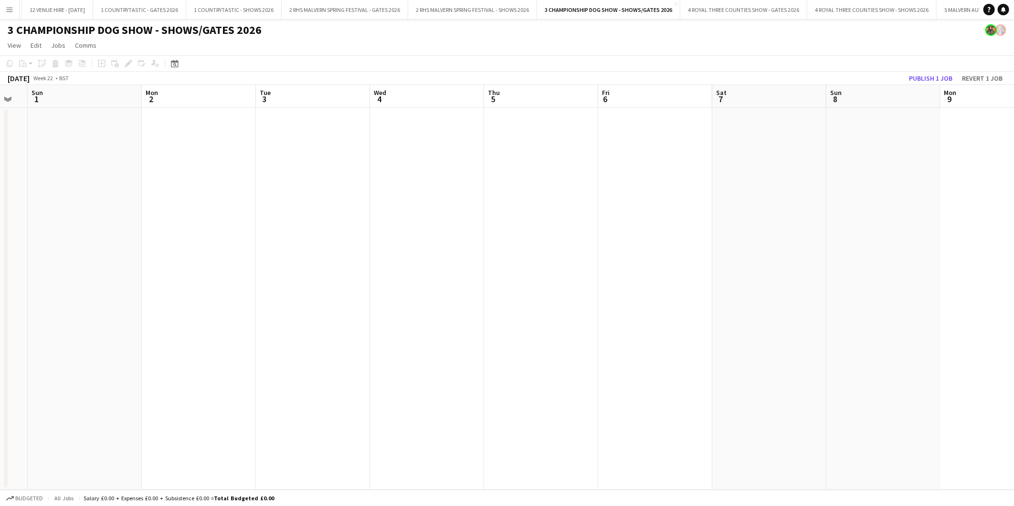
scroll to position [0, 271]
drag, startPoint x: 172, startPoint y: 87, endPoint x: 513, endPoint y: 147, distance: 346.0
click at [513, 147] on app-calendar-viewport "Fri 30 Sat 31 Sun 1 Mon 2 Tue 3 Wed 4 Thu 5 Fri 6 Sat 7 Sun 8 Mon 9 Tue 10 Wed …" at bounding box center [507, 287] width 1014 height 405
click at [355, 101] on app-board-header-date "Wed 4" at bounding box center [356, 96] width 114 height 23
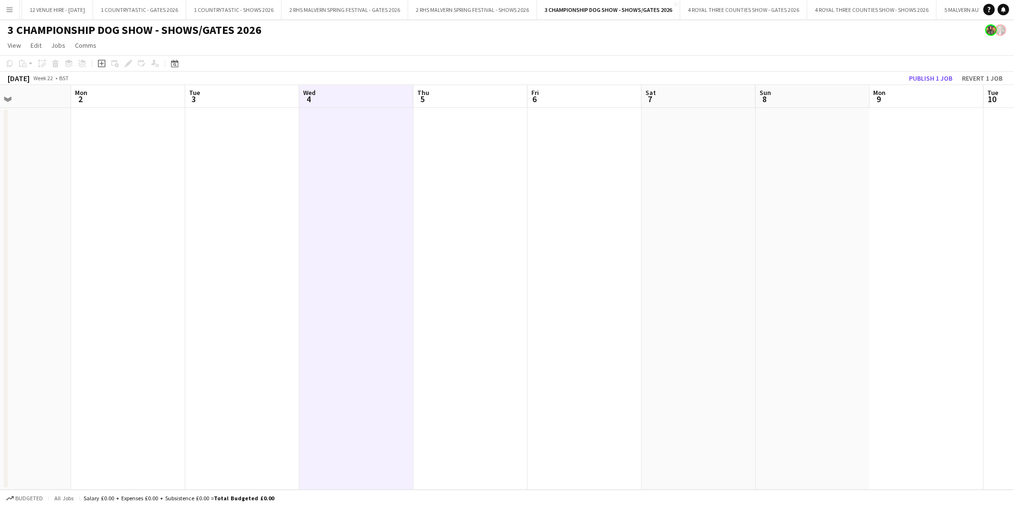
click at [661, 98] on app-board-header-date "Sat 7" at bounding box center [699, 96] width 114 height 23
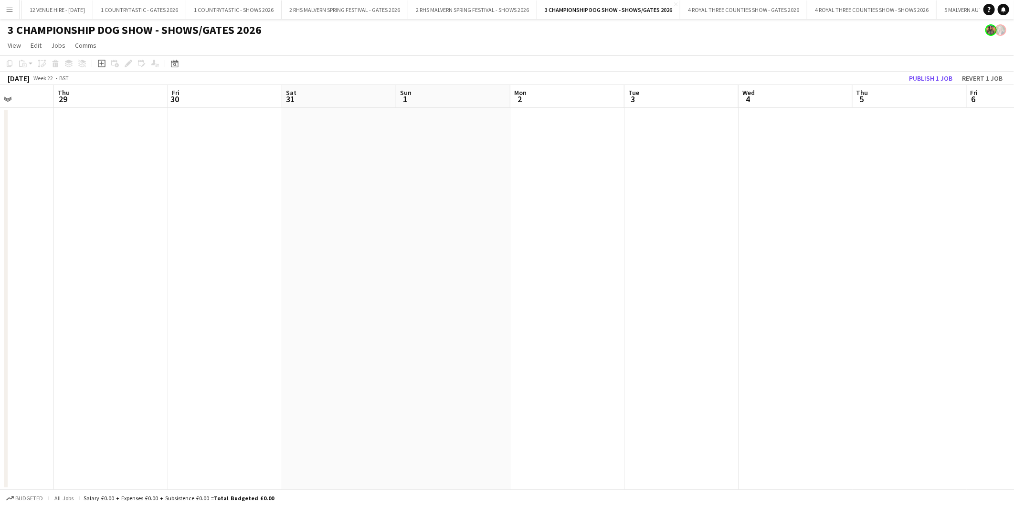
scroll to position [0, 287]
drag, startPoint x: 227, startPoint y: 107, endPoint x: 668, endPoint y: 117, distance: 441.2
click at [668, 117] on app-calendar-viewport "Mon 26 Tue 27 Wed 28 Thu 29 Fri 30 Sat 31 Sun 1 Mon 2 Tue 3 Wed 4 Thu 5 Fri 6 S…" at bounding box center [507, 287] width 1014 height 405
drag, startPoint x: 336, startPoint y: 99, endPoint x: 529, endPoint y: 99, distance: 193.3
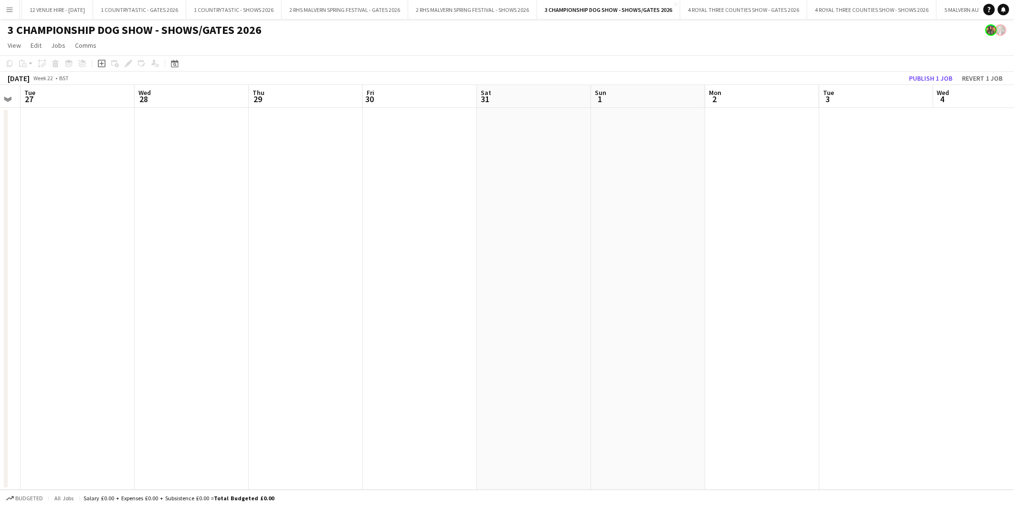
click at [529, 99] on app-calendar-viewport "Sun 25 Mon 26 Tue 27 Wed 28 Thu 29 Fri 30 Sat 31 Sun 1 Mon 2 Tue 3 Wed 4 Thu 5 …" at bounding box center [507, 287] width 1014 height 405
click at [179, 65] on div "Date picker" at bounding box center [174, 63] width 11 height 11
click at [250, 94] on span "Next month" at bounding box center [251, 96] width 19 height 19
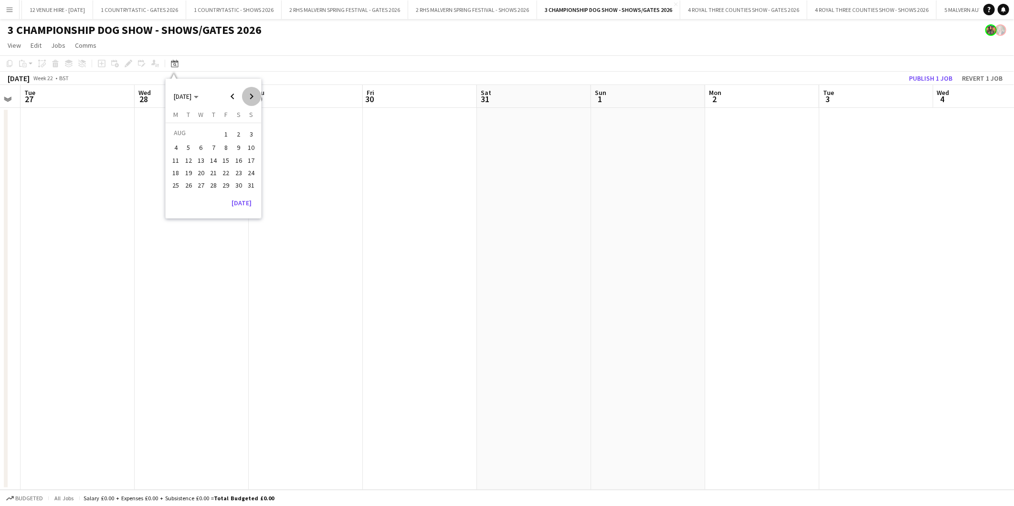
click at [250, 94] on span "Next month" at bounding box center [251, 96] width 19 height 19
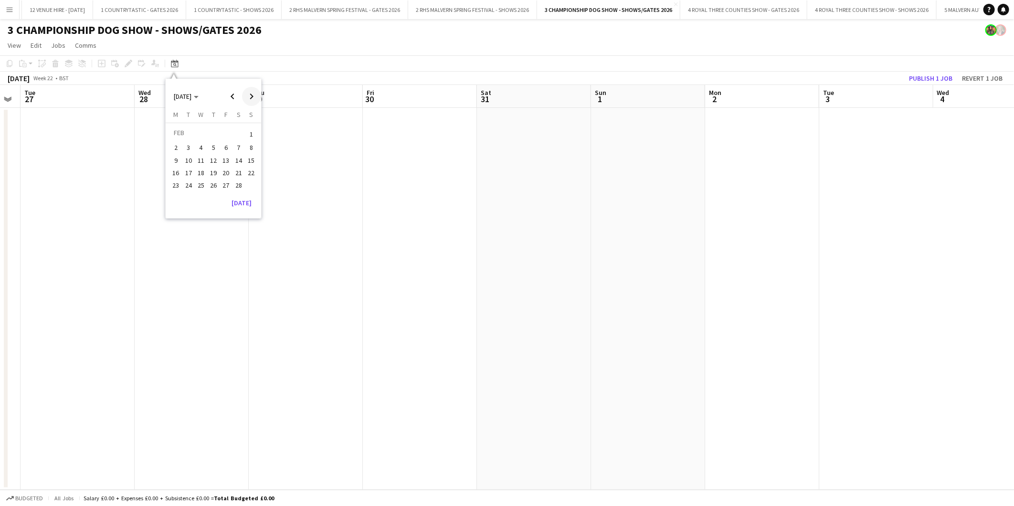
click at [250, 94] on span "Next month" at bounding box center [251, 96] width 19 height 19
click at [178, 154] on span "8" at bounding box center [175, 157] width 11 height 11
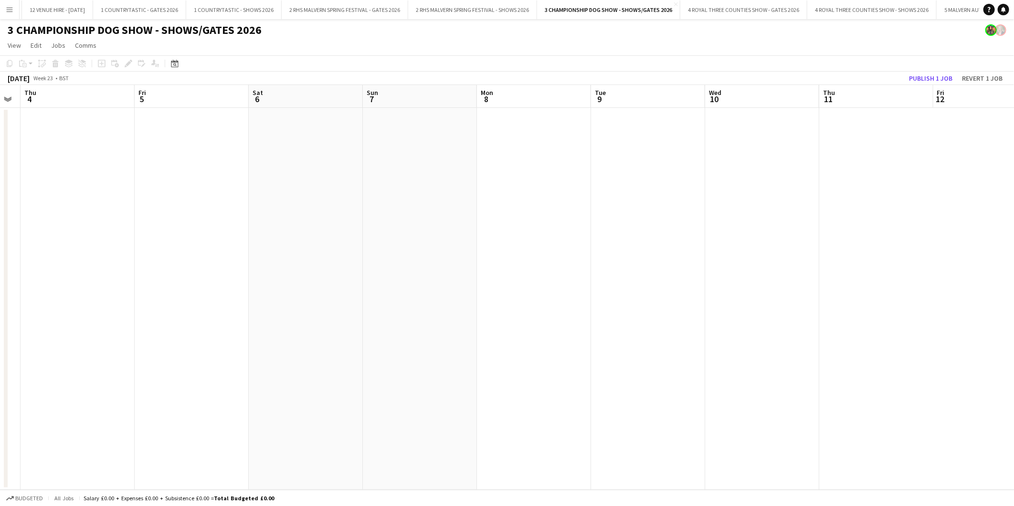
scroll to position [0, 328]
click at [272, 97] on app-board-header-date "Sun 7" at bounding box center [299, 96] width 114 height 23
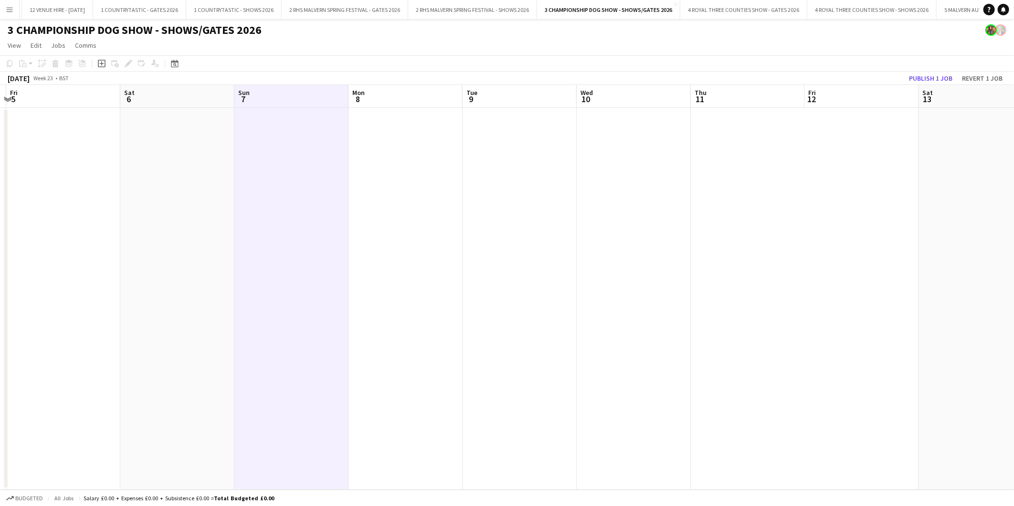
click at [203, 106] on app-calendar-viewport "Tue 2 Wed 3 Thu 4 Fri 5 Sat 6 Sun 7 Mon 8 Tue 9 Wed 10 Thu 11 Fri 12 Sat 13 Sun…" at bounding box center [507, 287] width 1014 height 405
drag, startPoint x: 202, startPoint y: 106, endPoint x: 207, endPoint y: 122, distance: 16.9
click at [207, 122] on app-calendar-viewport "Tue 2 Wed 3 Thu 4 Fri 5 Sat 6 Sun 7 Mon 8 Tue 9 Wed 10 Thu 11 Fri 12 Sat 13 Sun…" at bounding box center [507, 287] width 1014 height 405
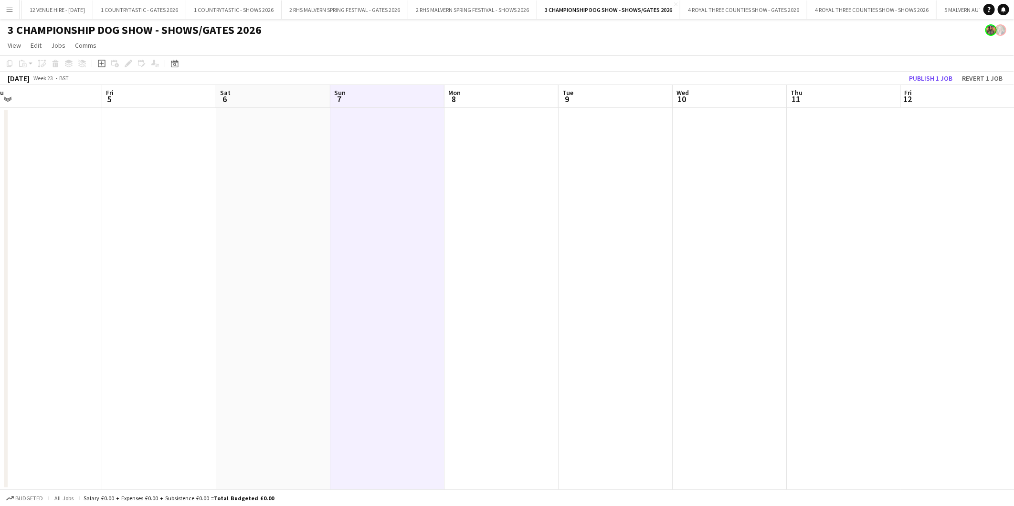
drag, startPoint x: 211, startPoint y: 106, endPoint x: 298, endPoint y: 106, distance: 86.9
click at [298, 106] on app-calendar-viewport "Tue 2 Wed 3 Thu 4 Fri 5 Sat 6 Sun 7 Mon 8 Tue 9 Wed 10 Thu 11 Fri 12 Sat 13 Sun…" at bounding box center [507, 287] width 1014 height 405
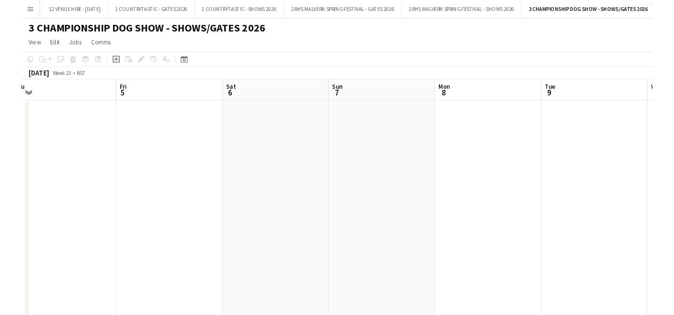
scroll to position [0, 241]
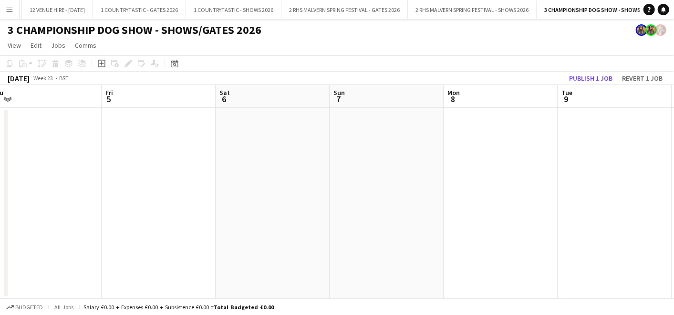
click at [9, 7] on app-icon "Menu" at bounding box center [10, 10] width 8 height 8
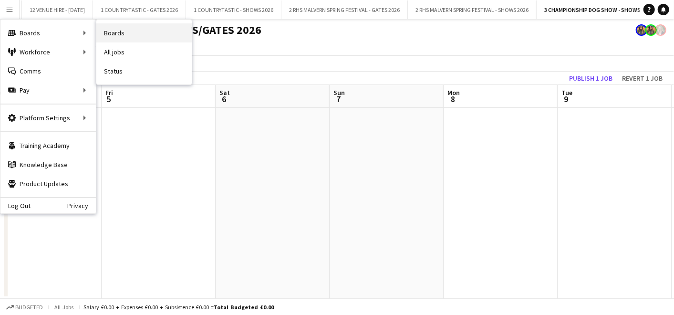
click at [113, 36] on link "Boards" at bounding box center [143, 32] width 95 height 19
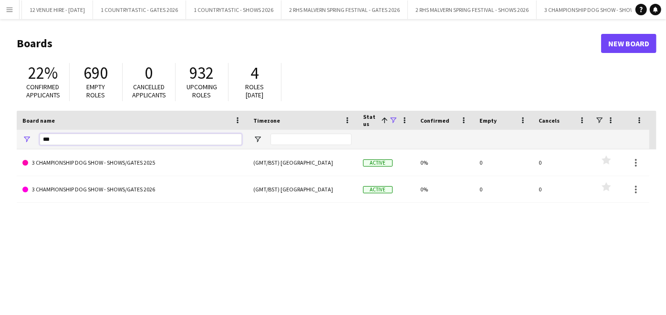
click at [105, 137] on input "***" at bounding box center [141, 139] width 202 height 11
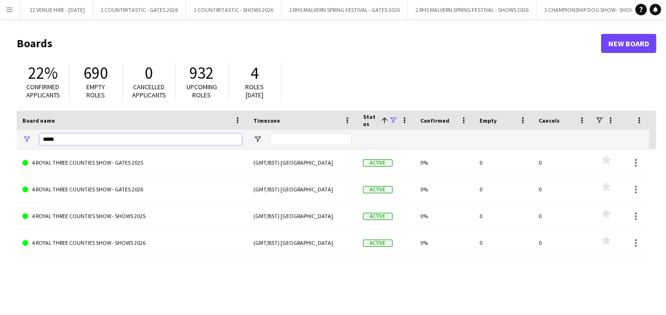
type input "*****"
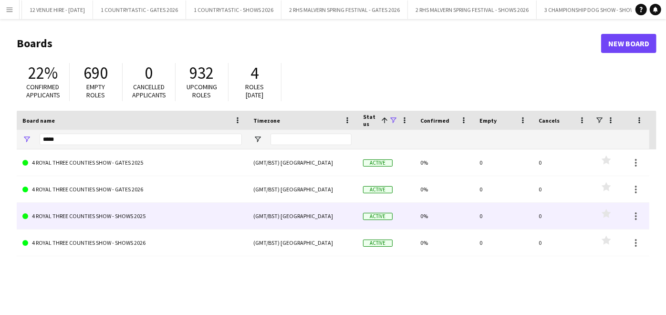
click at [207, 218] on link "4 ROYAL THREE COUNTIES SHOW - SHOWS 2025" at bounding box center [132, 216] width 220 height 27
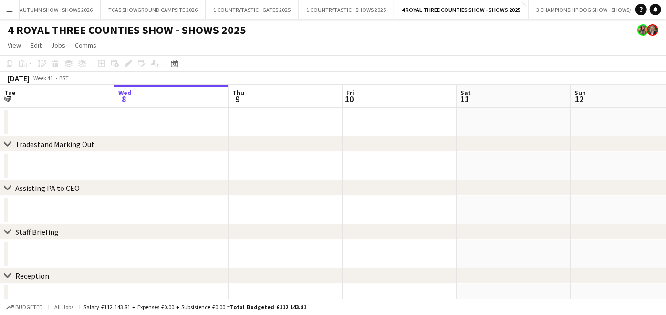
scroll to position [0, 3194]
click at [173, 61] on icon at bounding box center [174, 64] width 7 height 8
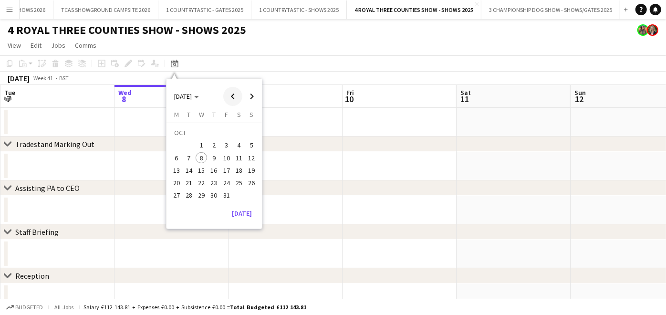
click at [234, 95] on span "Previous month" at bounding box center [232, 96] width 19 height 19
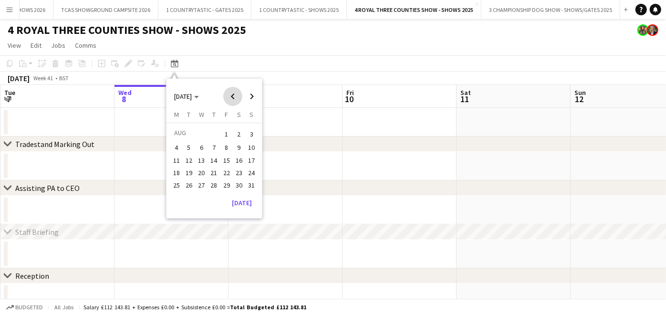
click at [234, 95] on span "Previous month" at bounding box center [232, 96] width 19 height 19
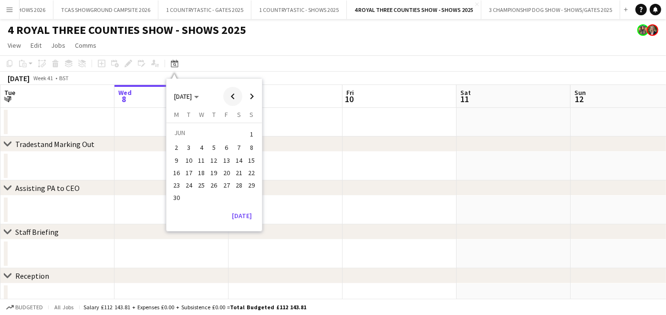
click at [234, 95] on span "Previous month" at bounding box center [232, 96] width 19 height 19
click at [254, 95] on span "Next month" at bounding box center [251, 96] width 19 height 19
click at [176, 144] on span "2" at bounding box center [176, 147] width 11 height 11
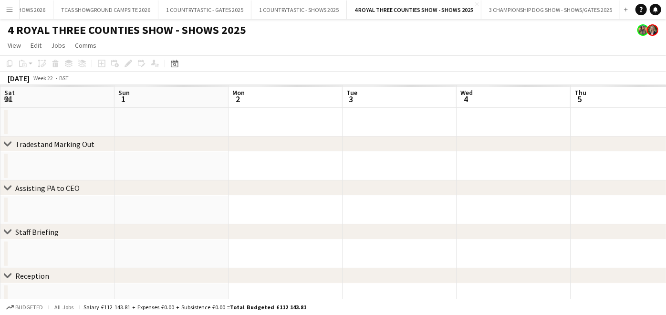
scroll to position [0, 328]
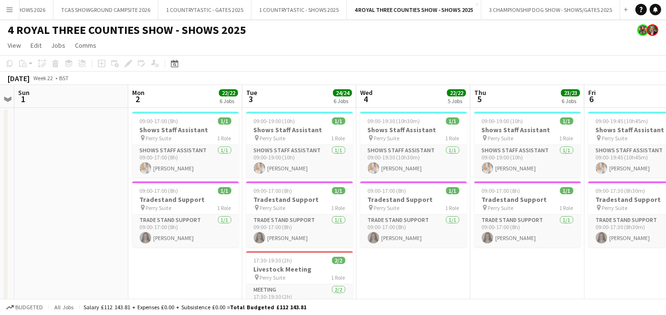
drag, startPoint x: 146, startPoint y: 102, endPoint x: 193, endPoint y: 102, distance: 47.7
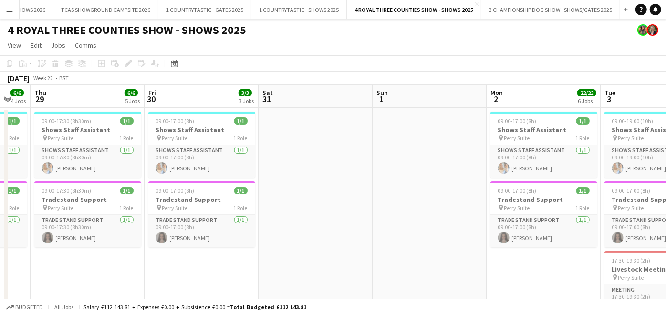
scroll to position [0, 227]
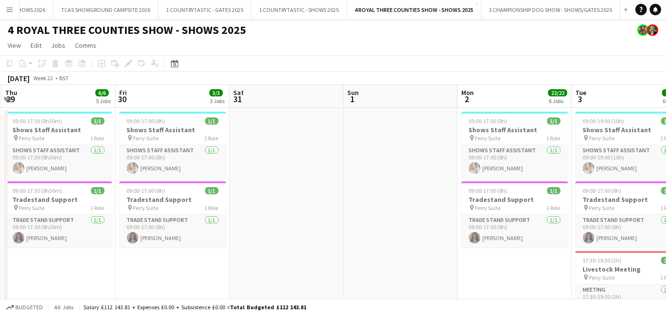
drag, startPoint x: 193, startPoint y: 102, endPoint x: 475, endPoint y: 121, distance: 282.3
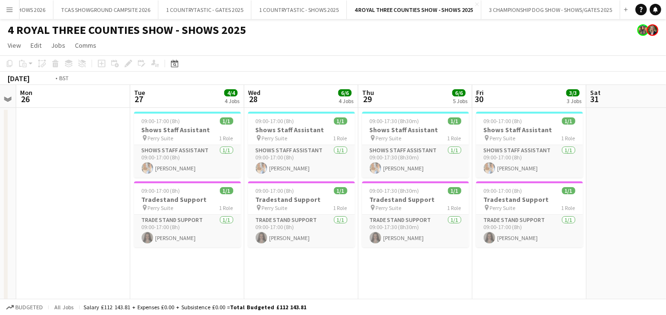
drag, startPoint x: 185, startPoint y: 94, endPoint x: 581, endPoint y: 123, distance: 397.2
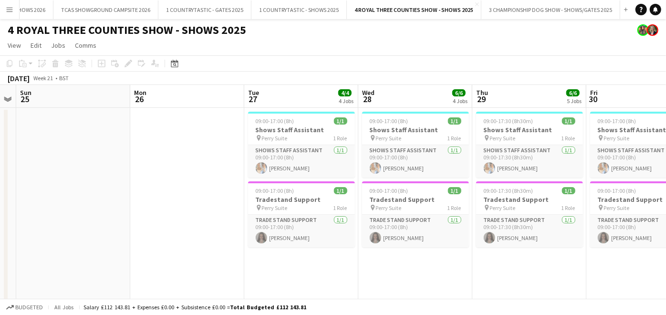
scroll to position [0, 286]
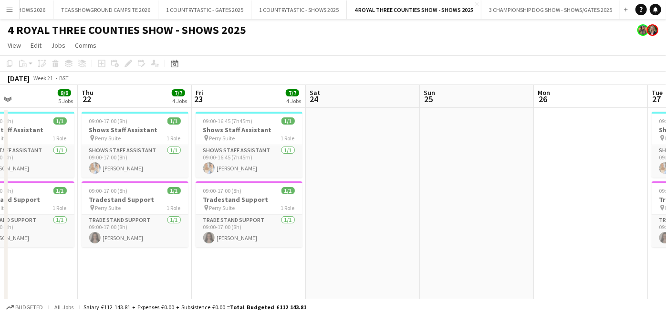
drag, startPoint x: 150, startPoint y: 97, endPoint x: 674, endPoint y: 106, distance: 524.2
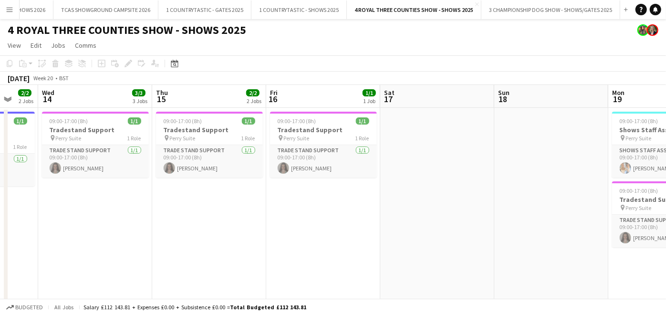
scroll to position [0, 304]
click at [407, 197] on app-date-cell at bounding box center [437, 234] width 114 height 253
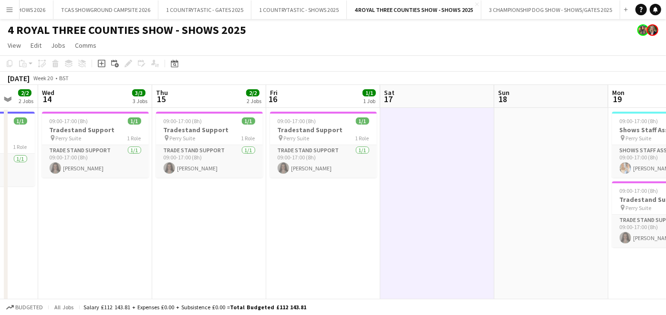
click at [407, 197] on app-date-cell at bounding box center [437, 234] width 114 height 253
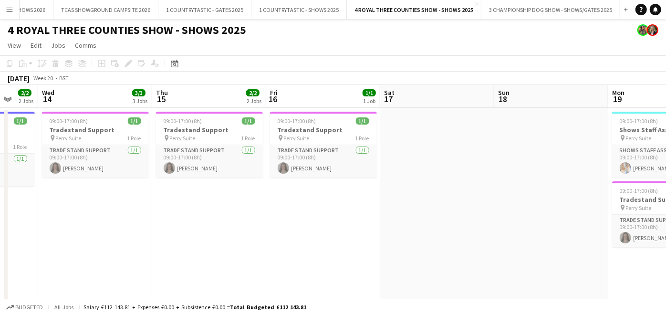
click at [406, 201] on app-date-cell at bounding box center [437, 234] width 114 height 253
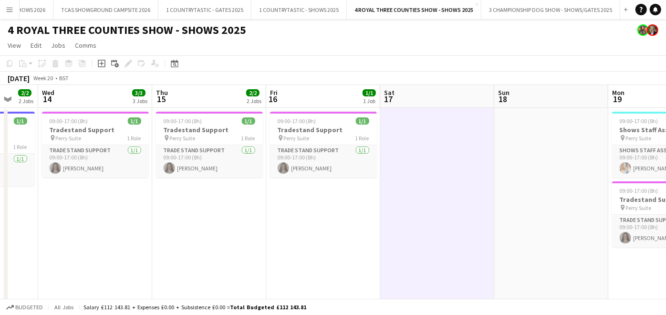
click at [406, 201] on app-date-cell at bounding box center [437, 234] width 114 height 253
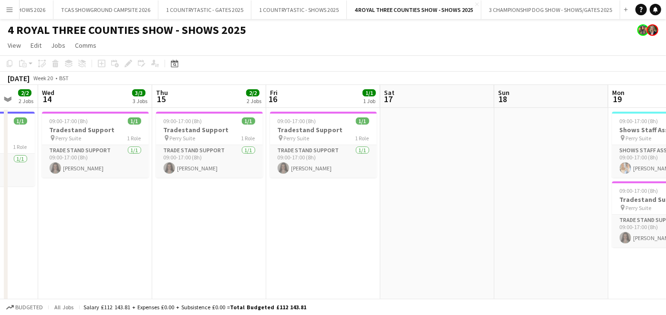
click at [406, 201] on app-date-cell at bounding box center [437, 234] width 114 height 253
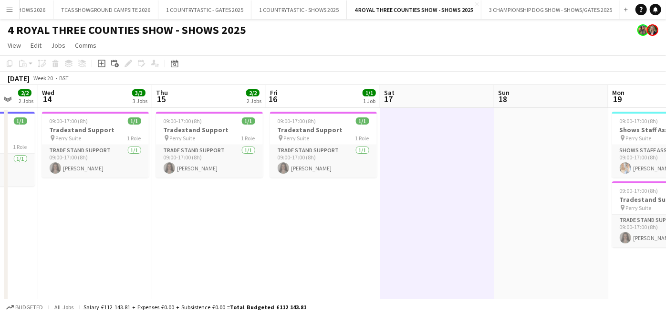
click at [406, 201] on app-date-cell at bounding box center [437, 234] width 114 height 253
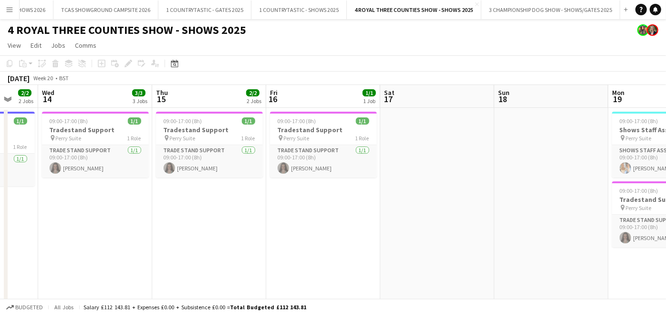
click at [407, 188] on app-date-cell at bounding box center [437, 234] width 114 height 253
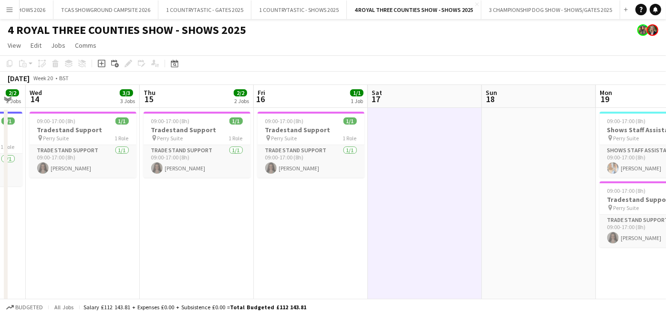
scroll to position [0, 333]
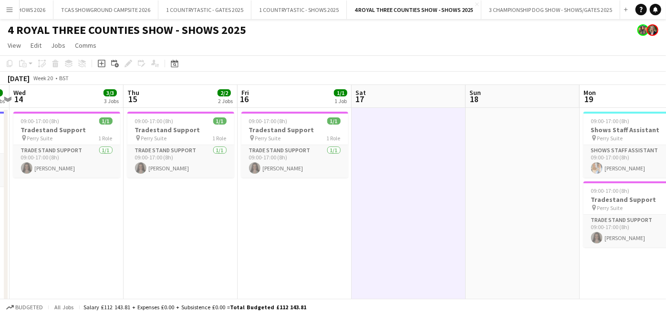
drag, startPoint x: 440, startPoint y: 90, endPoint x: 410, endPoint y: 90, distance: 29.1
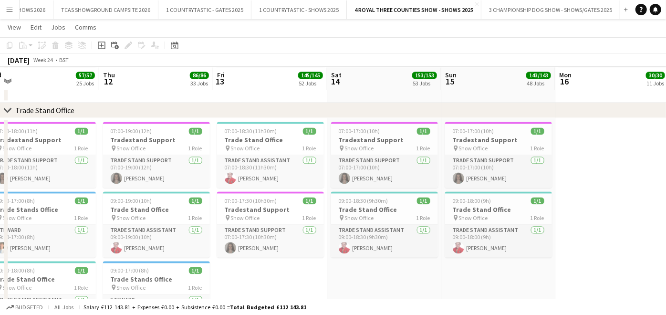
scroll to position [0, 293]
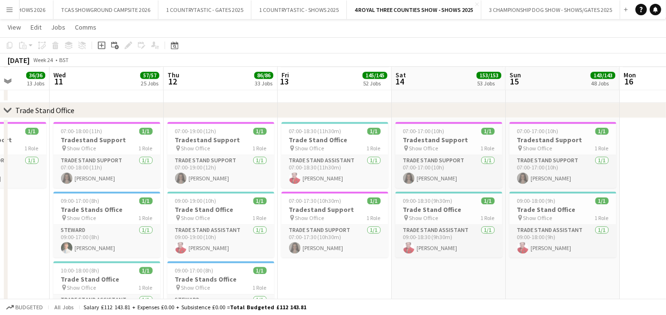
drag, startPoint x: 550, startPoint y: 79, endPoint x: 281, endPoint y: 101, distance: 269.6
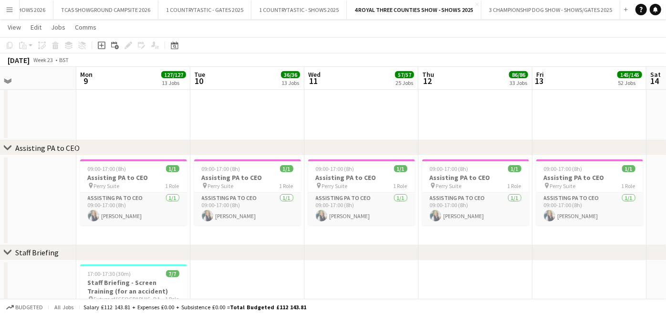
scroll to position [0, 261]
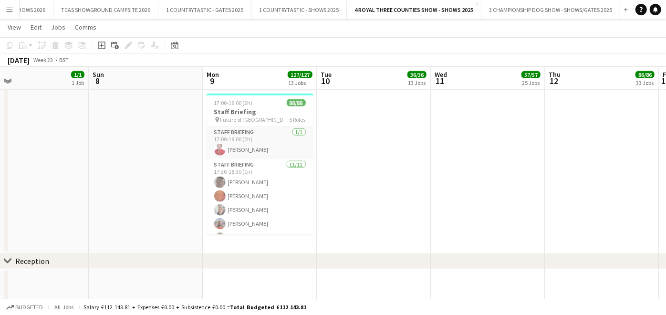
drag, startPoint x: 338, startPoint y: 224, endPoint x: 158, endPoint y: 174, distance: 187.3
click at [158, 174] on app-date-cell at bounding box center [146, 99] width 114 height 309
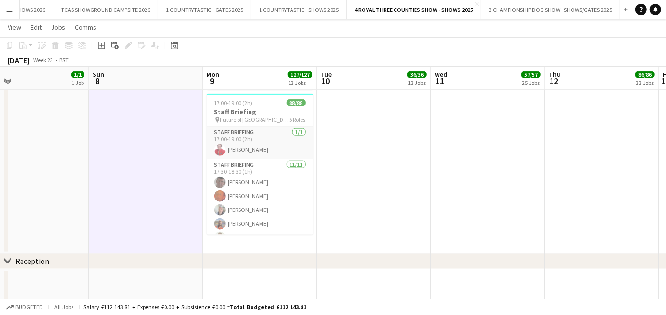
click at [338, 107] on app-date-cell at bounding box center [374, 99] width 114 height 309
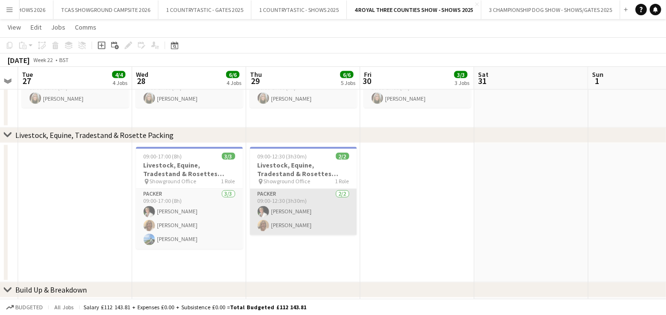
scroll to position [0, 206]
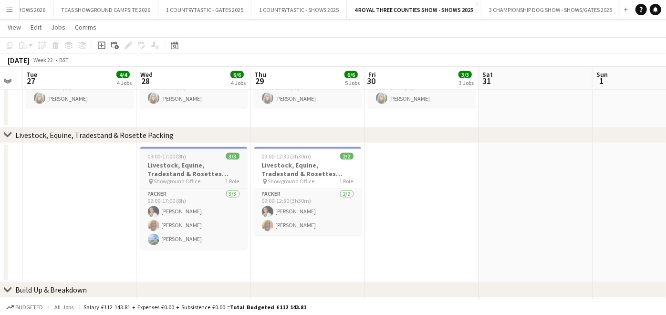
click at [181, 169] on h3 "Livestock, Equine, Tradestand & Rosettes Packing" at bounding box center [193, 169] width 107 height 17
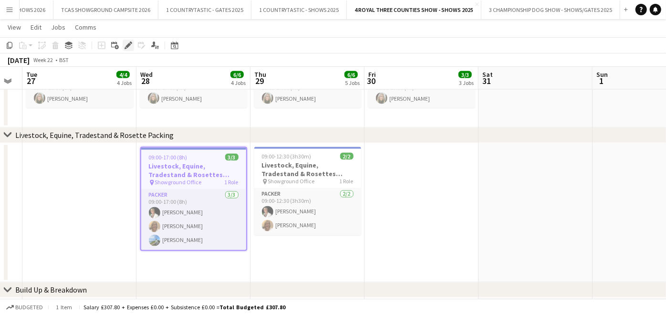
click at [130, 45] on icon "Edit" at bounding box center [129, 46] width 8 height 8
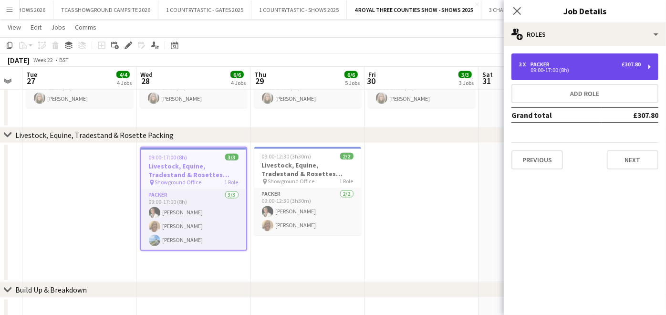
click at [547, 75] on div "3 x Packer £307.80 09:00-17:00 (8h)" at bounding box center [585, 66] width 147 height 27
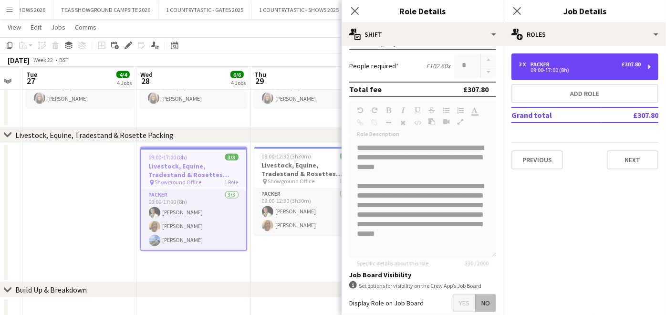
scroll to position [273, 0]
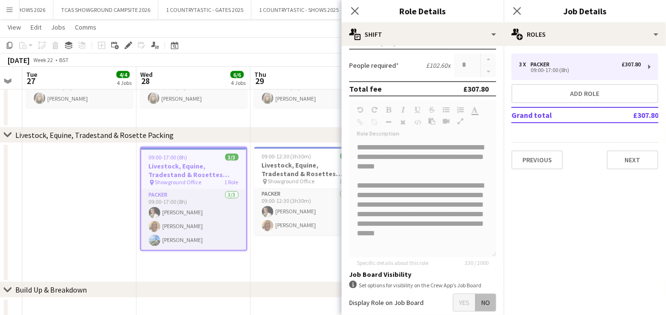
click at [296, 267] on app-date-cell "09:00-12:30 (3h30m) 2/2 Livestock, Equine, Tradestand & Rosettes Packing pin Sh…" at bounding box center [308, 213] width 114 height 140
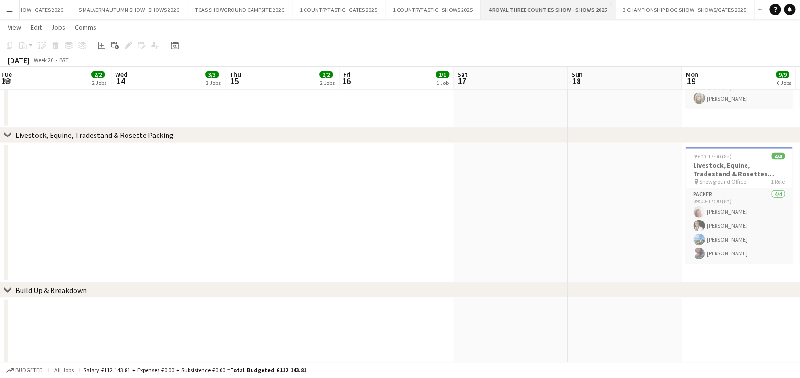
scroll to position [0, 3193]
drag, startPoint x: 596, startPoint y: 1, endPoint x: 403, endPoint y: 103, distance: 217.8
click at [403, 103] on app-date-cell at bounding box center [396, 83] width 114 height 90
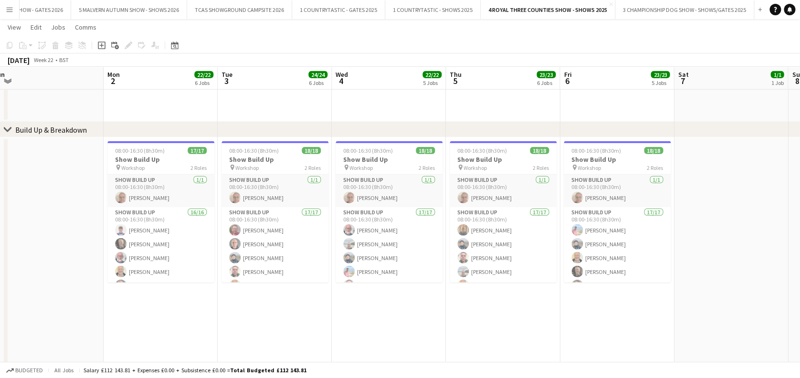
scroll to position [0, 350]
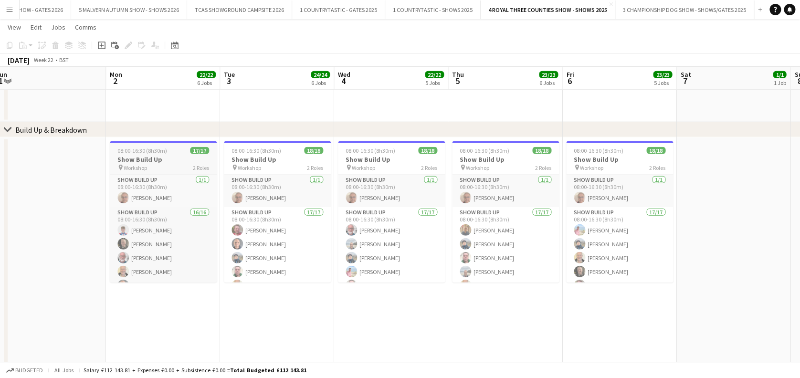
click at [127, 161] on h3 "Show Build Up" at bounding box center [163, 159] width 107 height 9
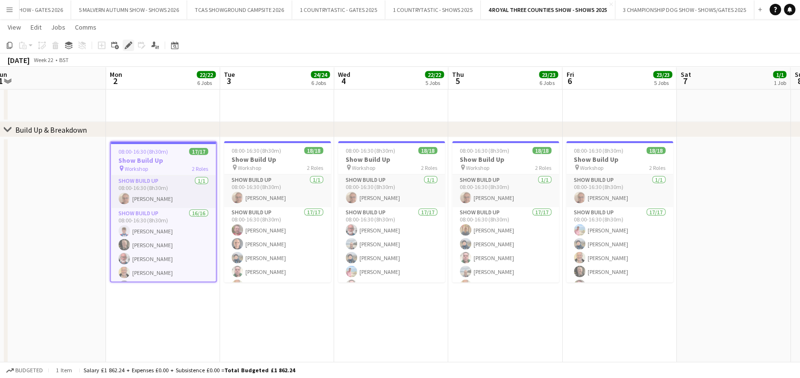
click at [133, 46] on div "Edit" at bounding box center [128, 45] width 11 height 11
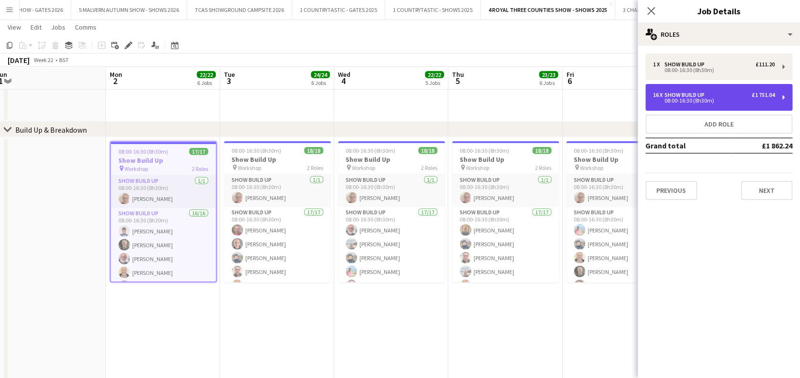
click at [666, 95] on div "Show Build Up" at bounding box center [686, 95] width 44 height 7
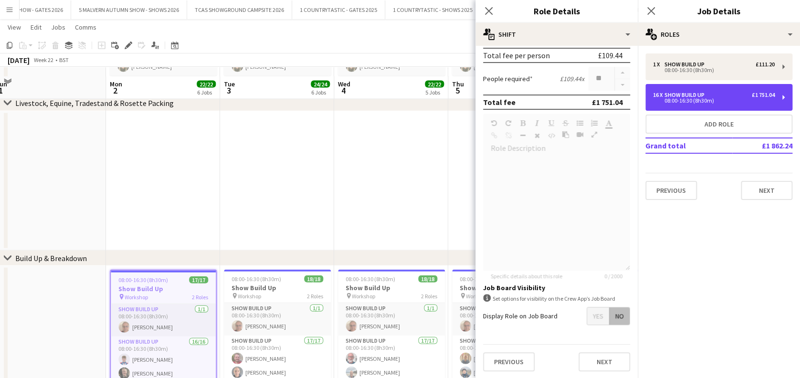
scroll to position [1005, 0]
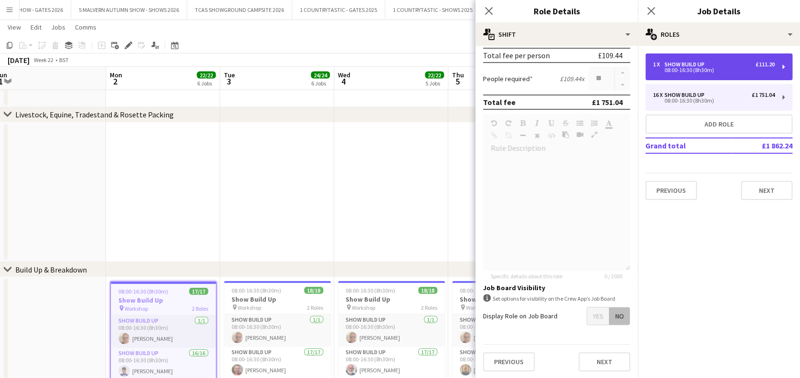
click at [666, 66] on div "Show Build Up" at bounding box center [686, 64] width 44 height 7
type input "******"
type input "*"
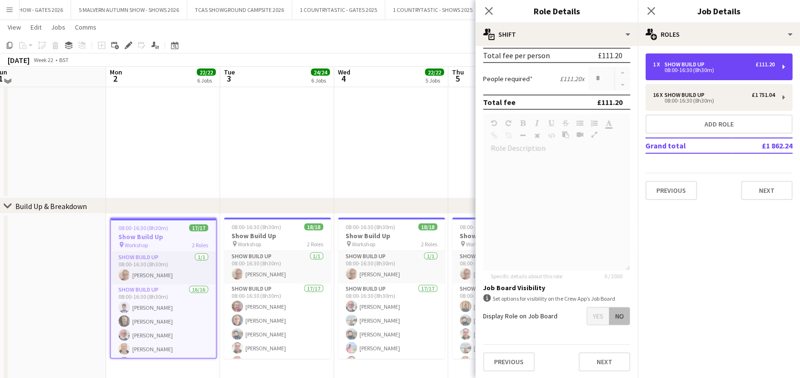
scroll to position [1061, 0]
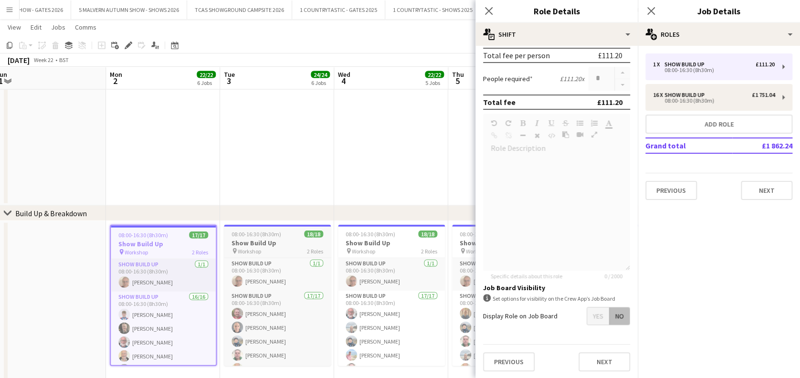
click at [280, 237] on div "08:00-16:30 (8h30m) 18/18" at bounding box center [277, 234] width 107 height 7
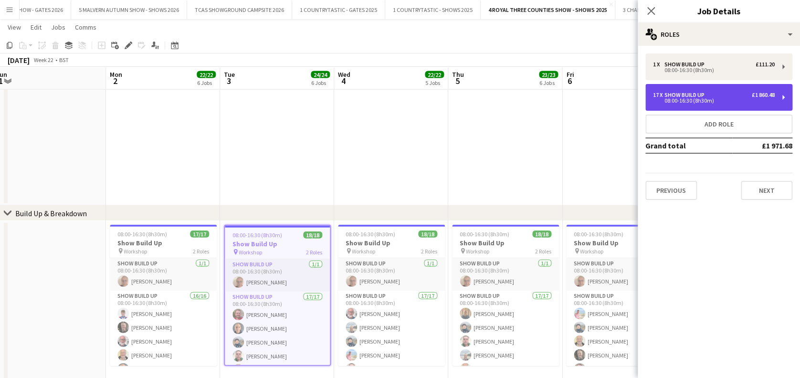
click at [666, 84] on div "17 x Show Build Up £1 860.48 08:00-16:30 (8h30m)" at bounding box center [718, 97] width 147 height 27
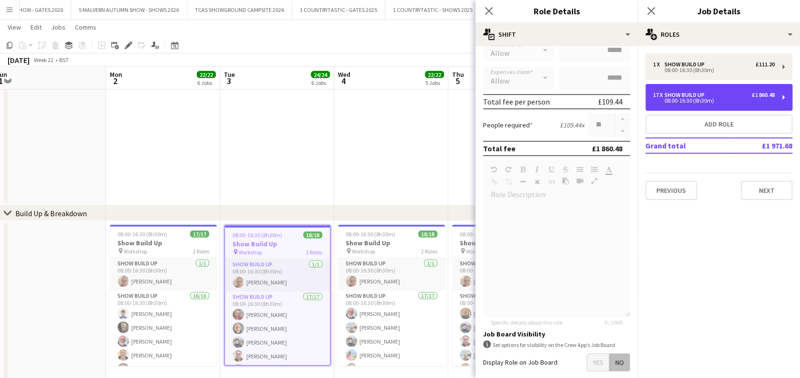
scroll to position [260, 0]
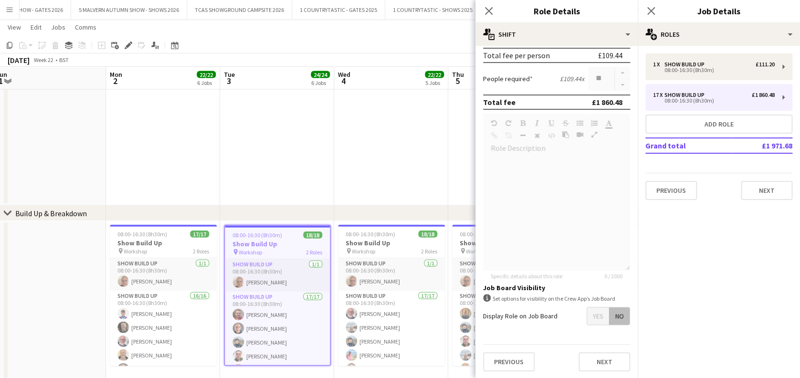
click at [284, 127] on app-date-cell at bounding box center [277, 136] width 114 height 140
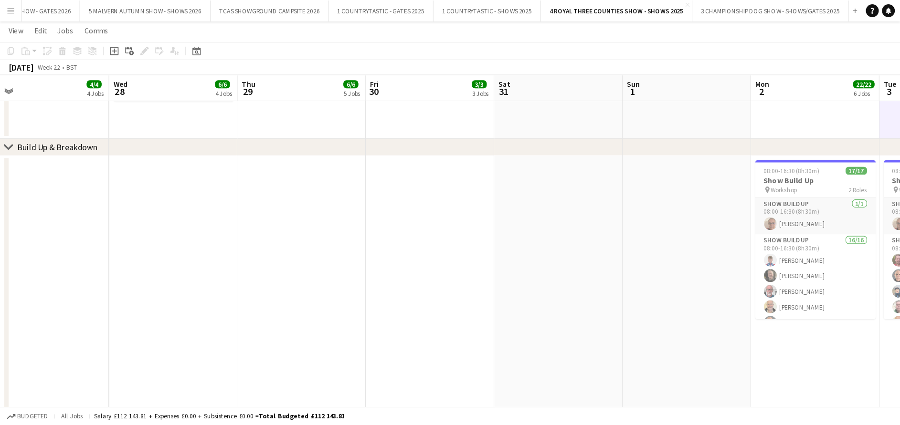
scroll to position [38, 0]
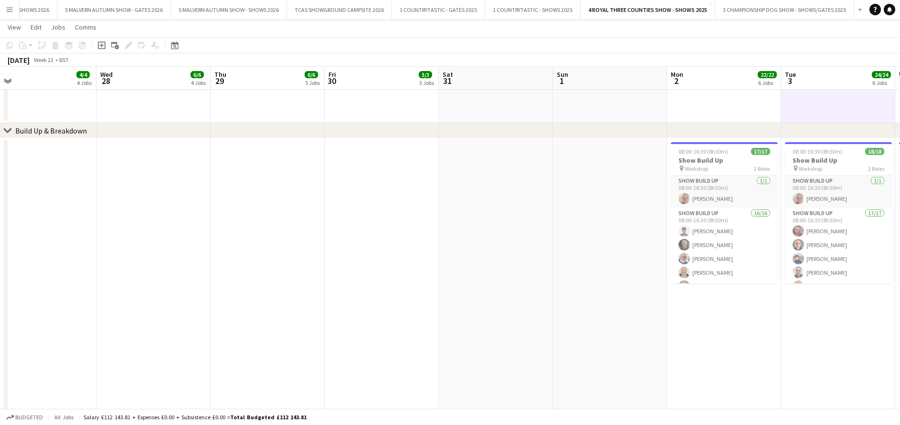
drag, startPoint x: 779, startPoint y: 0, endPoint x: 527, endPoint y: 148, distance: 291.8
click at [527, 148] on app-date-cell at bounding box center [496, 276] width 114 height 276
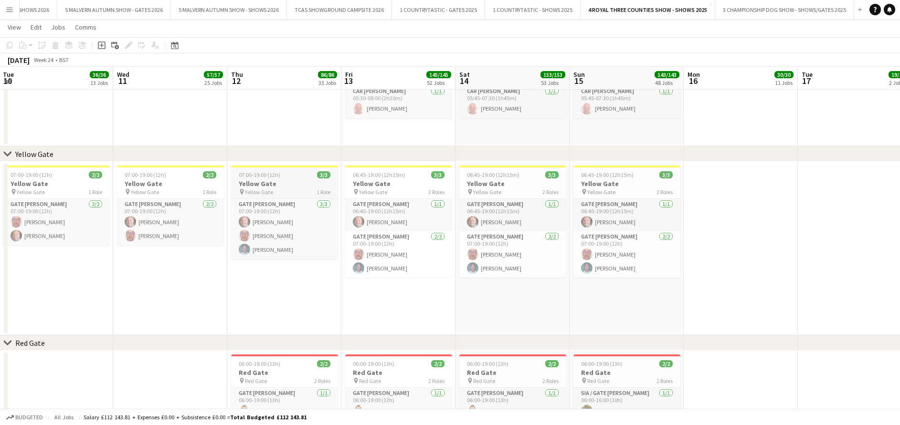
scroll to position [1630, 0]
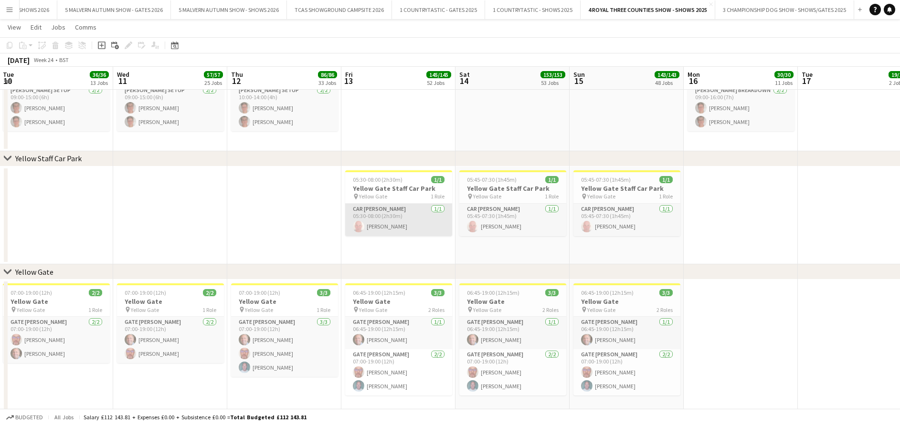
click at [352, 230] on app-card-role "Car Parker 1/1 05:30-08:00 (2h30m) David Key" at bounding box center [398, 220] width 107 height 32
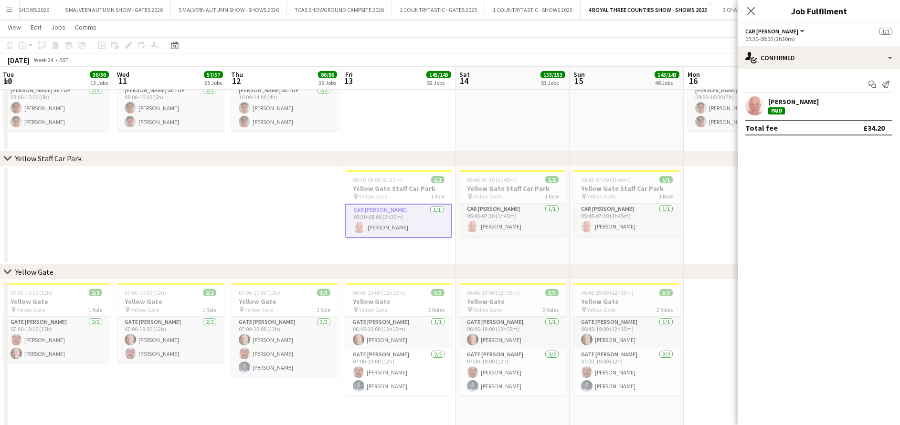
click at [448, 120] on app-date-cell at bounding box center [398, 100] width 114 height 104
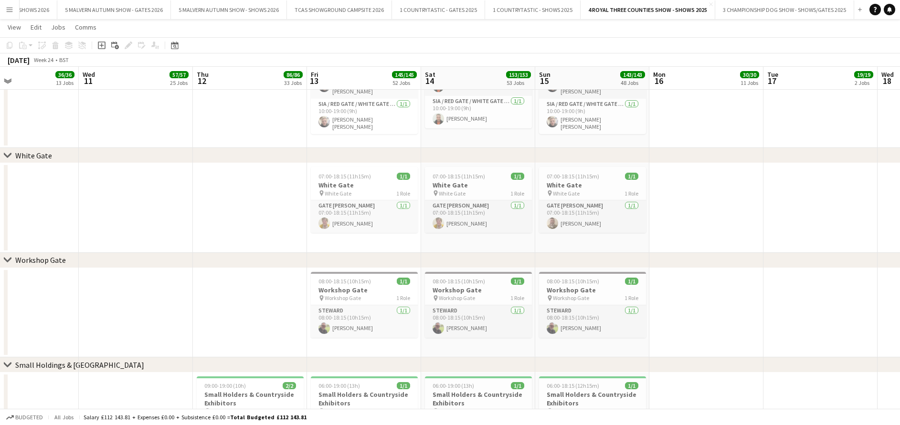
scroll to position [0, 265]
click at [104, 216] on app-date-cell at bounding box center [134, 208] width 114 height 90
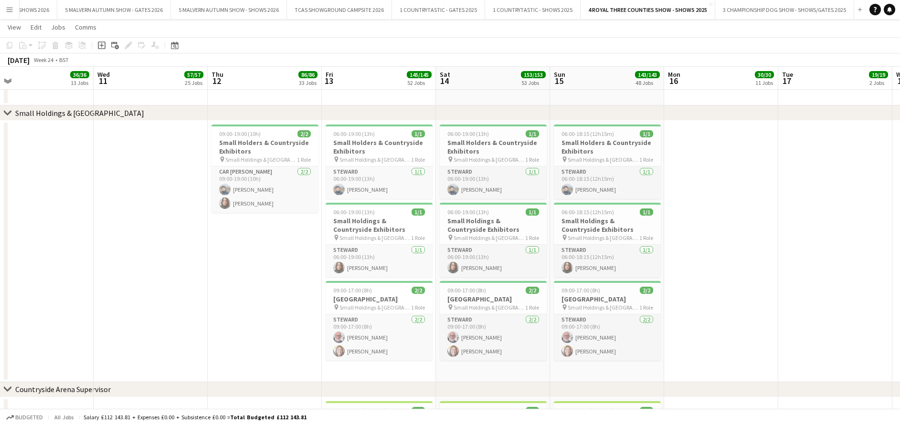
scroll to position [2463, 0]
click at [283, 146] on h3 "Small Holders & Countryside Exhibitors" at bounding box center [264, 145] width 107 height 17
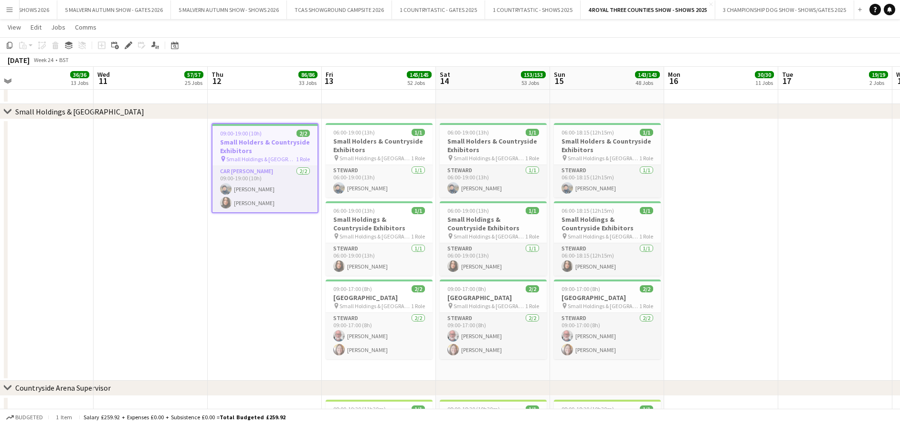
click at [125, 47] on icon at bounding box center [126, 48] width 2 height 2
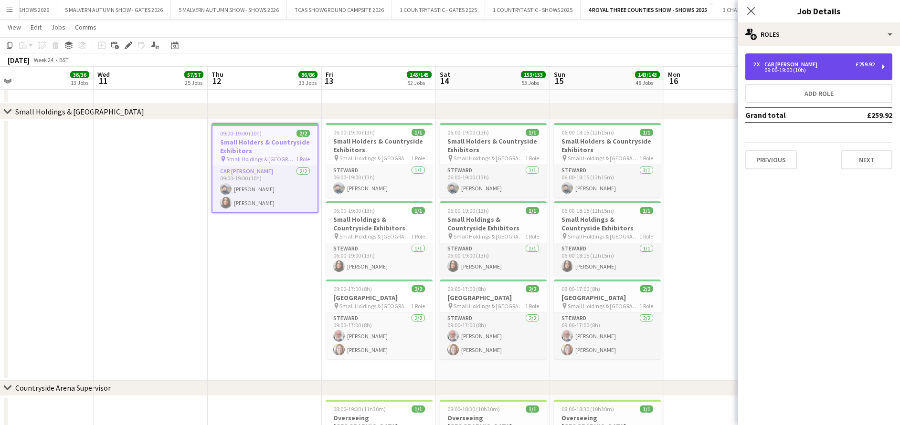
click at [666, 58] on div "2 x Car Parker £259.92 09:00-19:00 (10h)" at bounding box center [818, 66] width 147 height 27
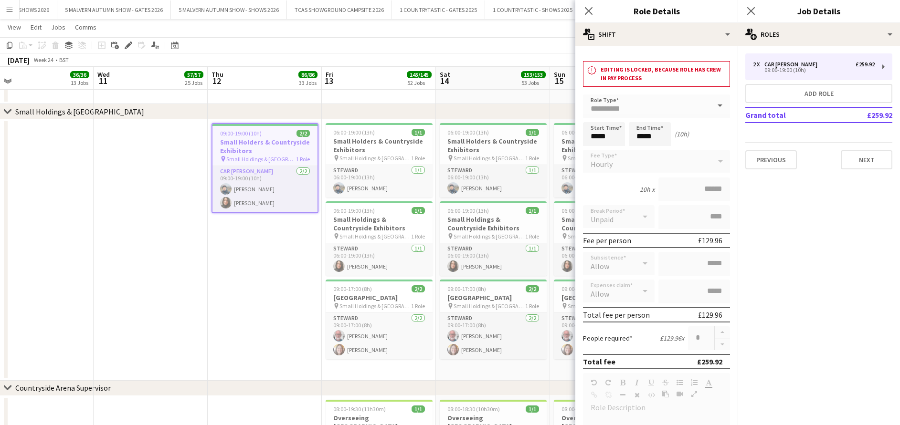
click at [666, 169] on div "2 x Car Parker £259.92 09:00-19:00 (10h) Add role Grand total £259.92 Previous …" at bounding box center [818, 111] width 162 height 131
click at [666, 163] on button "Previous" at bounding box center [771, 159] width 52 height 19
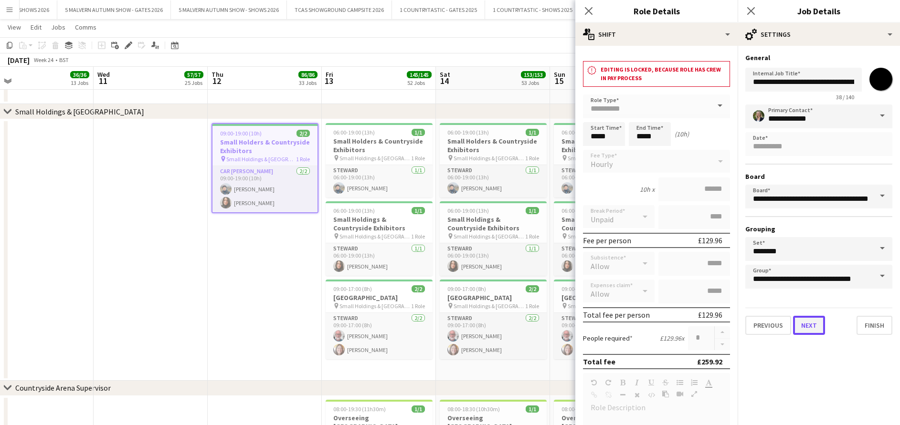
click at [666, 315] on button "Next" at bounding box center [809, 325] width 32 height 19
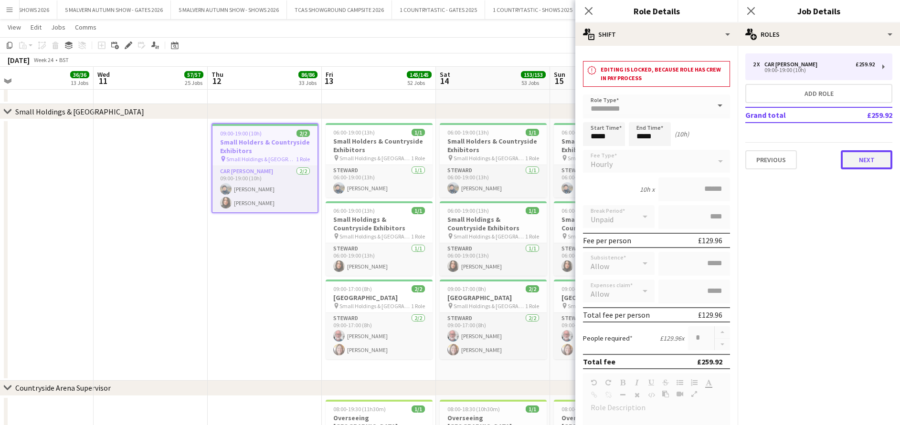
click at [666, 160] on button "Next" at bounding box center [867, 159] width 52 height 19
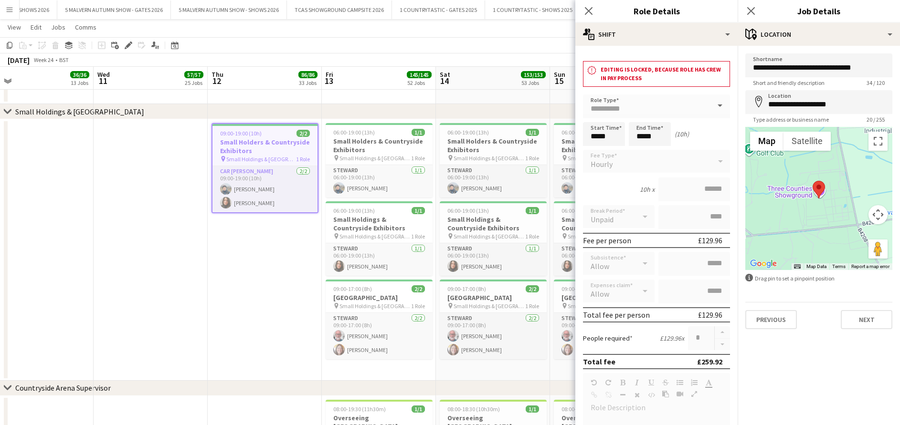
click at [142, 264] on app-date-cell at bounding box center [151, 250] width 114 height 262
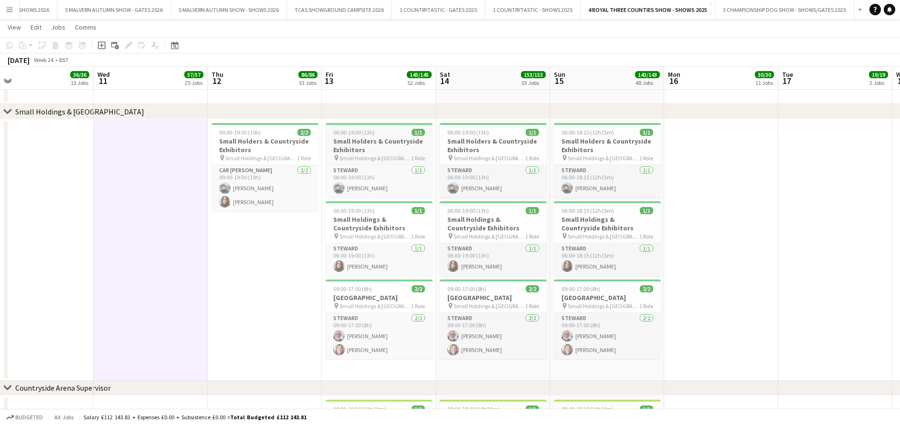
click at [375, 148] on h3 "Small Holders & Countryside Exhibitors" at bounding box center [379, 145] width 107 height 17
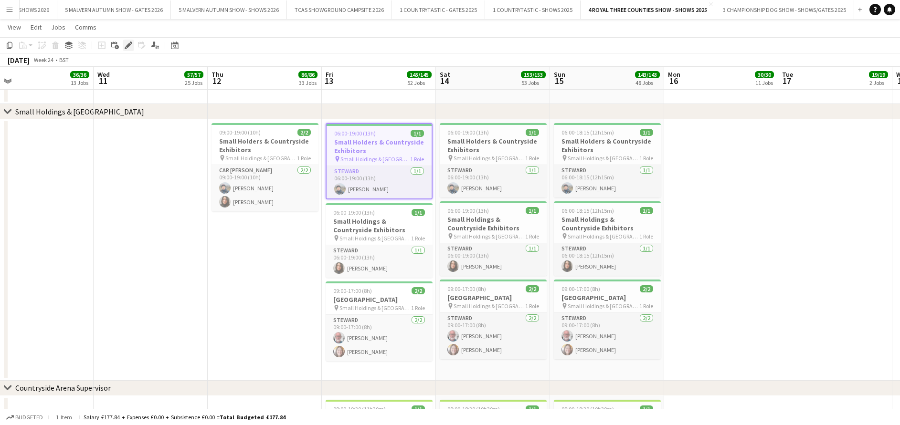
click at [126, 47] on icon at bounding box center [128, 45] width 5 height 5
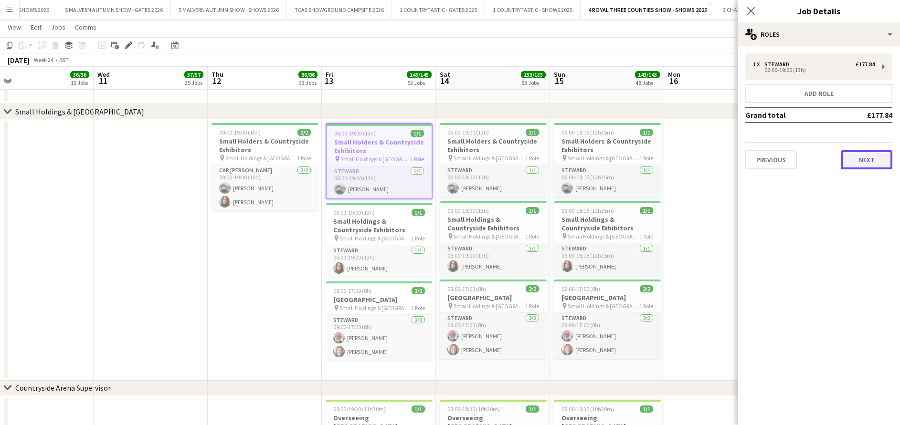
click at [666, 160] on button "Next" at bounding box center [867, 159] width 52 height 19
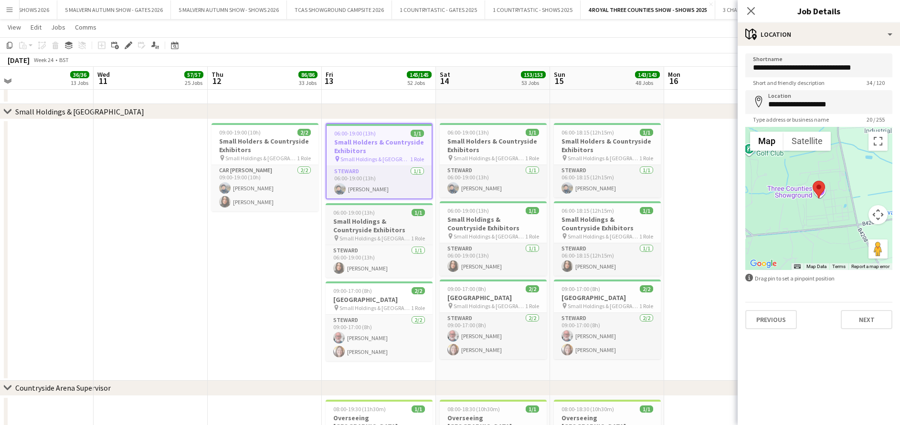
click at [377, 227] on h3 "Small Holdings & Countryside Exhibitors" at bounding box center [379, 225] width 107 height 17
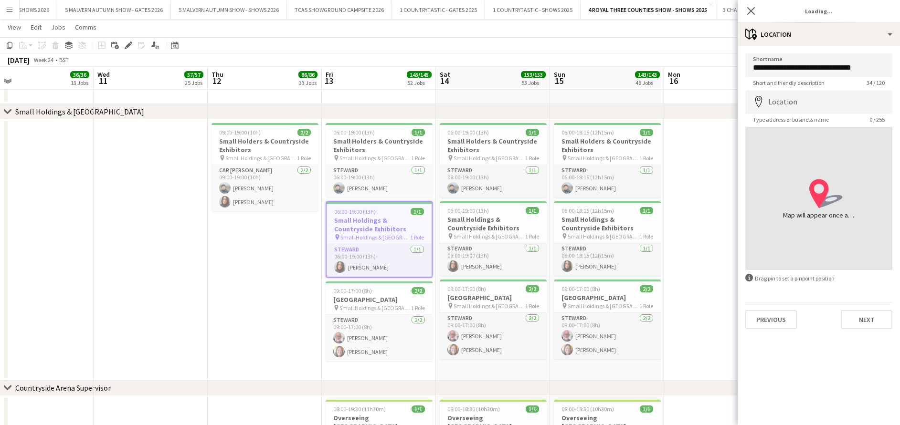
type input "**********"
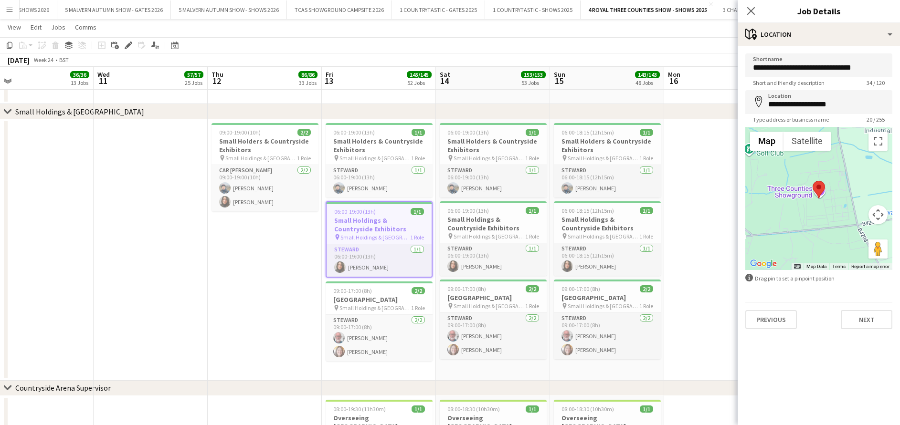
click at [221, 295] on app-date-cell "09:00-19:00 (10h) 2/2 Small Holders & Countryside Exhibitors pin Small Holdings…" at bounding box center [265, 250] width 114 height 262
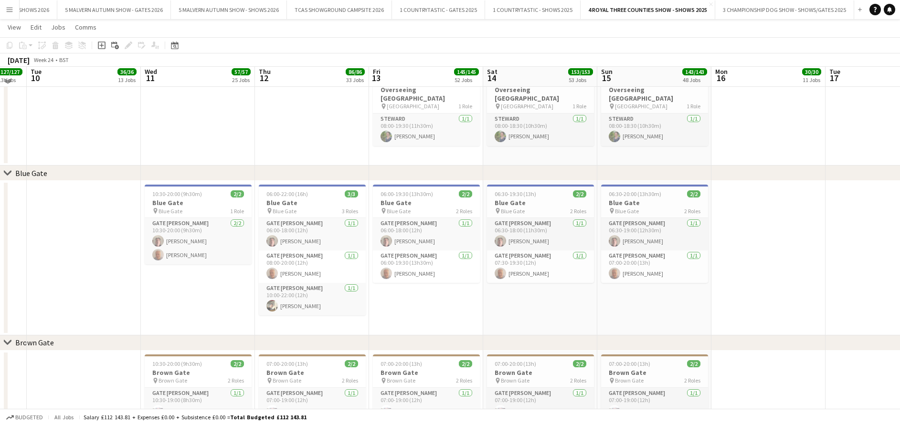
scroll to position [2789, 0]
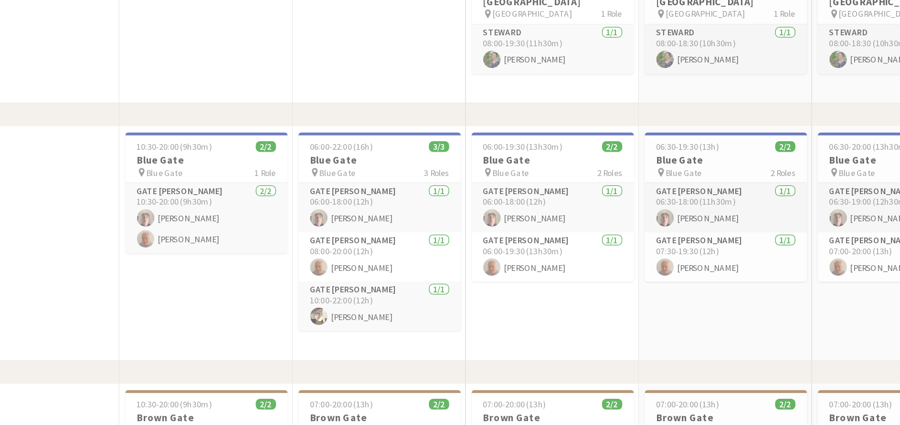
click at [181, 294] on app-date-cell "10:30-20:00 (9h30m) 2/2 Blue Gate pin Blue Gate 1 Role Gate Steward 2/2 10:30-2…" at bounding box center [198, 261] width 114 height 155
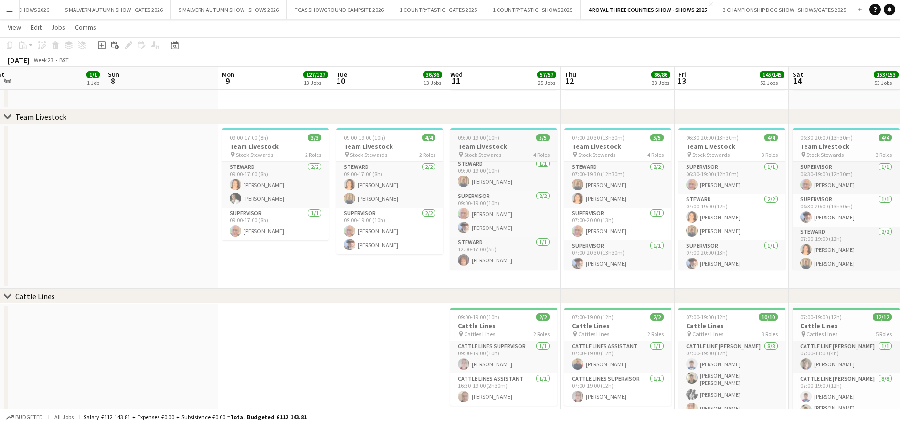
scroll to position [0, 353]
click at [610, 134] on span "07:00-20:30 (13h30m)" at bounding box center [597, 137] width 53 height 7
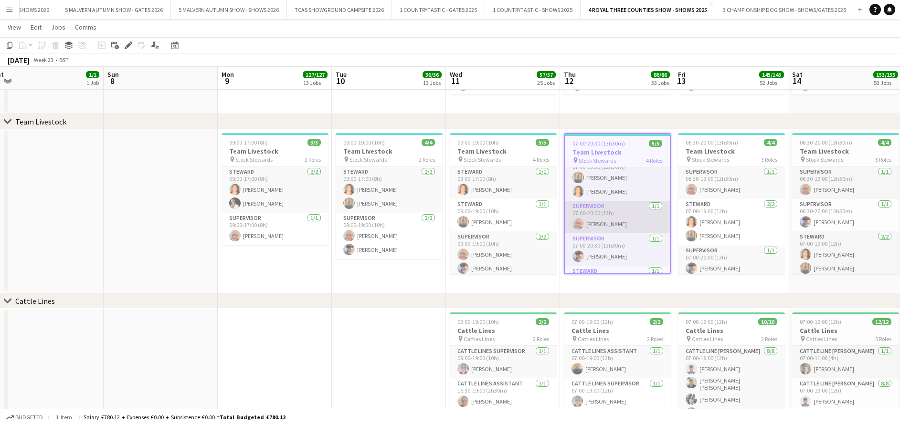
scroll to position [21, 0]
click at [611, 209] on app-card-role "Supervisor 1/1 07:00-20:00 (13h) Roger Lewis" at bounding box center [617, 209] width 105 height 32
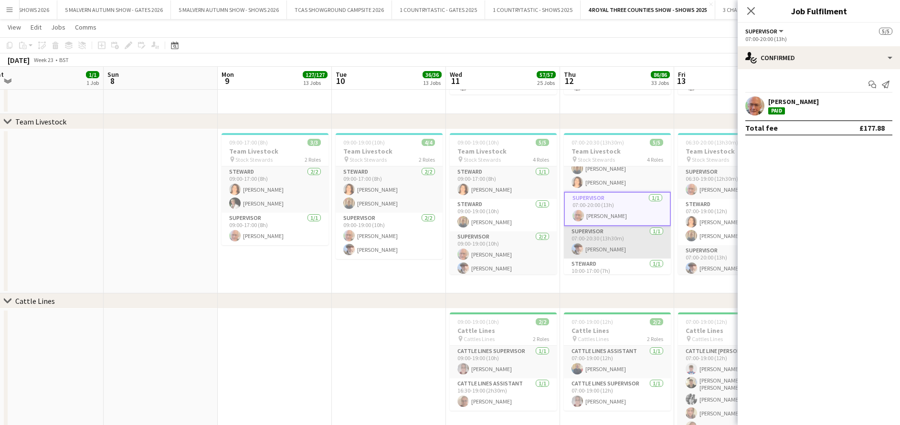
click at [603, 239] on app-card-role "Supervisor 1/1 07:00-20:30 (13h30m) Rob Crampton" at bounding box center [617, 242] width 107 height 32
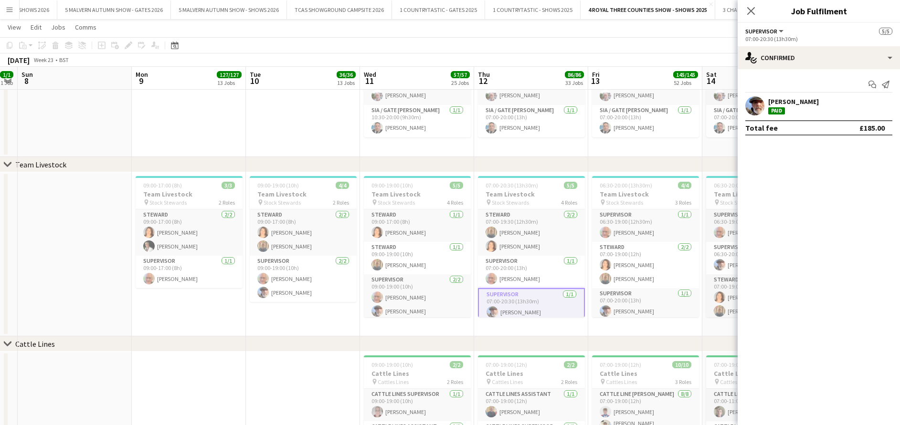
scroll to position [3108, 0]
click at [666, 10] on icon "Close pop-in" at bounding box center [750, 10] width 9 height 9
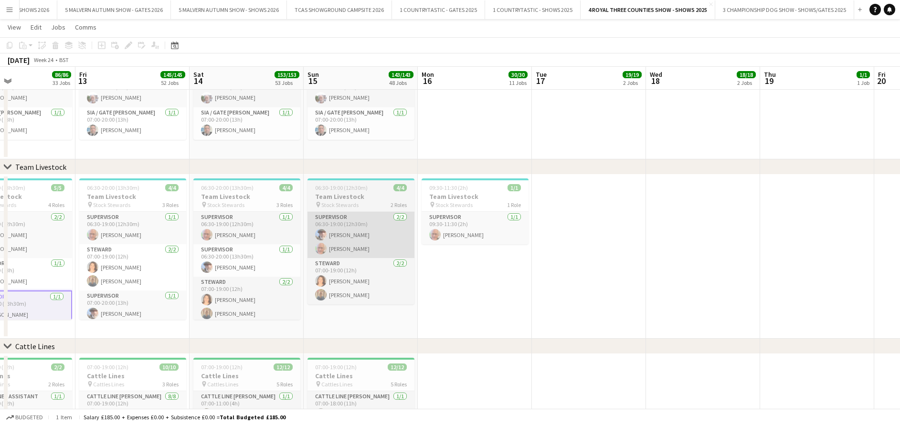
scroll to position [0, 268]
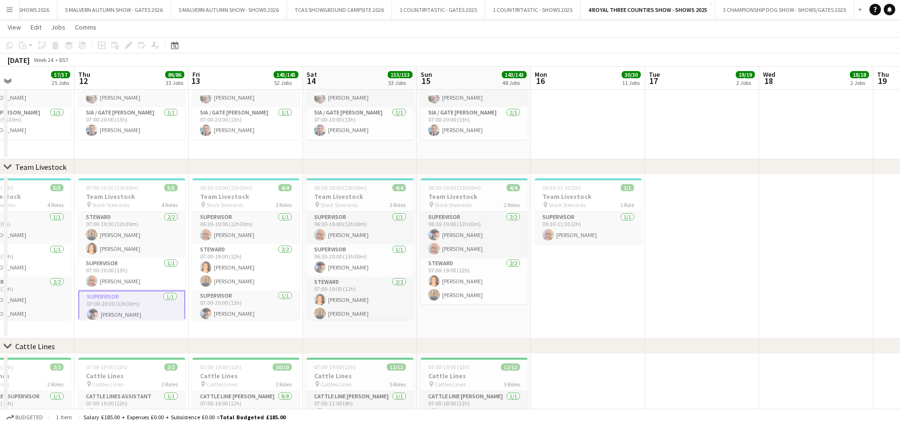
click at [666, 229] on app-date-cell at bounding box center [702, 257] width 114 height 164
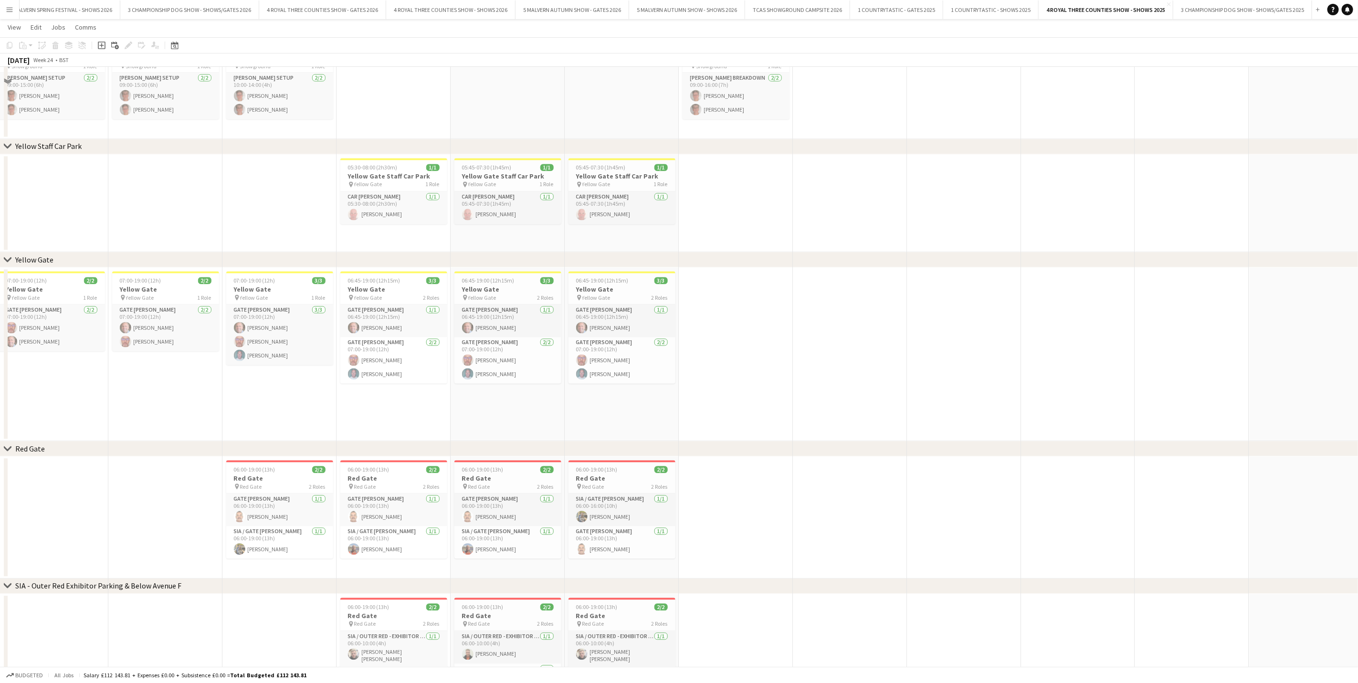
scroll to position [4118, 0]
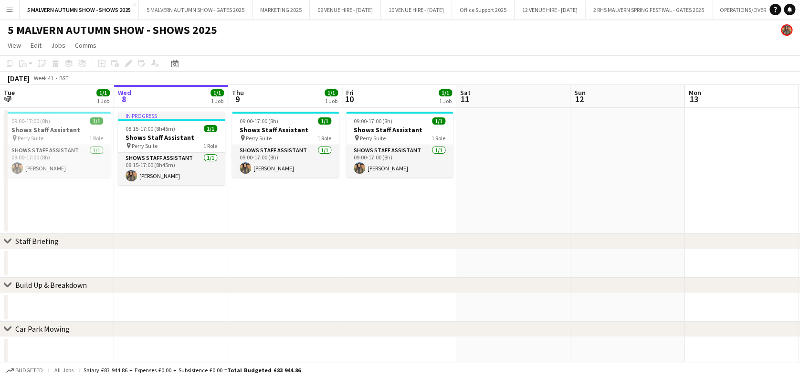
click at [324, 216] on app-date-cell "09:00-17:00 (8h) 1/1 Shows Staff Assistant pin Perry Suite 1 Role Shows Staff A…" at bounding box center [285, 171] width 114 height 126
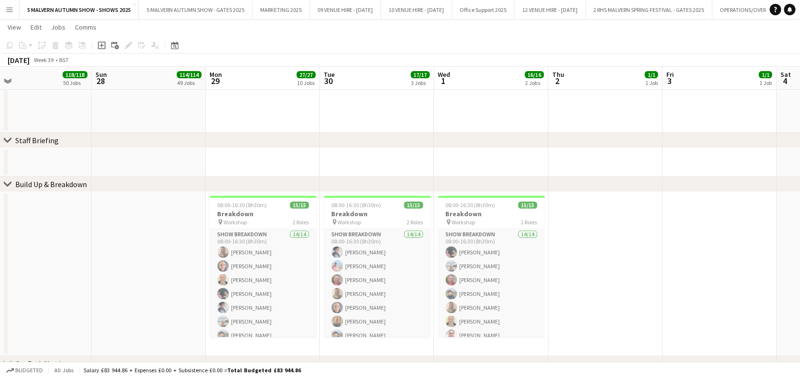
scroll to position [10, 0]
click at [262, 206] on span "08:00-16:30 (8h30m)" at bounding box center [242, 204] width 50 height 7
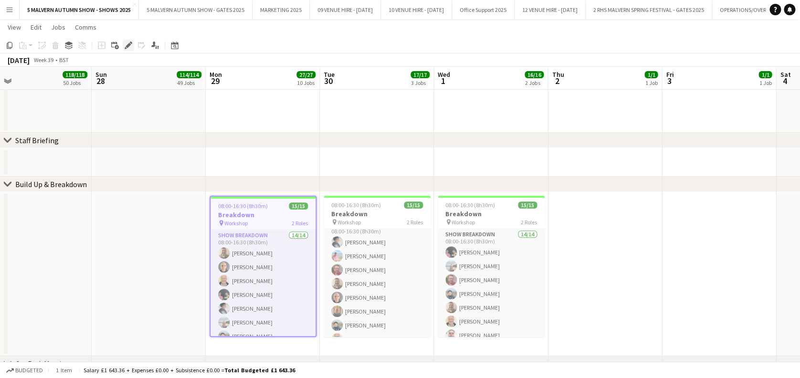
click at [128, 45] on icon at bounding box center [128, 45] width 5 height 5
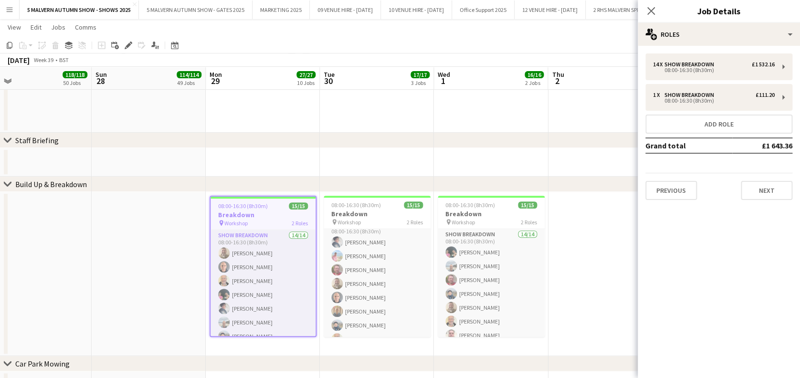
click at [671, 81] on div "14 x Show Breakdown £1 532.16 08:00-16:30 (8h30m) 1 x Show Breakdown £111.20 08…" at bounding box center [719, 126] width 162 height 147
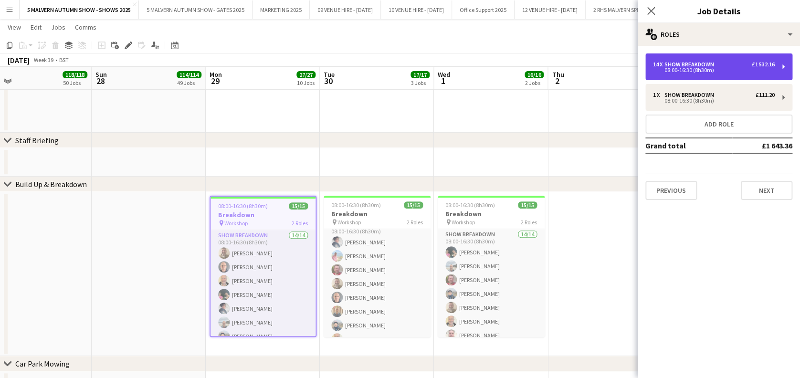
click at [703, 62] on div "Show Breakdown" at bounding box center [690, 64] width 53 height 7
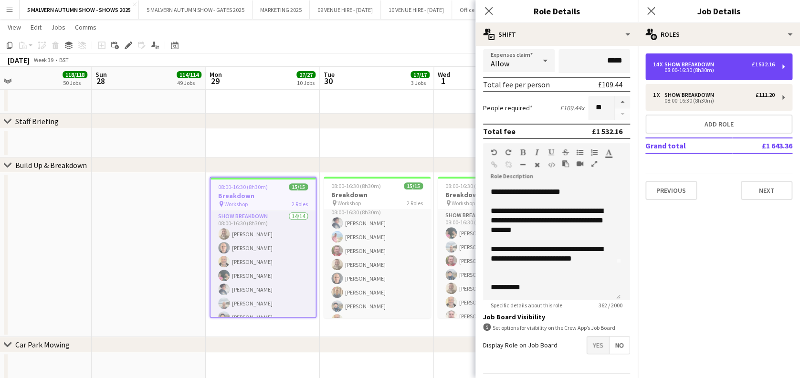
scroll to position [46, 0]
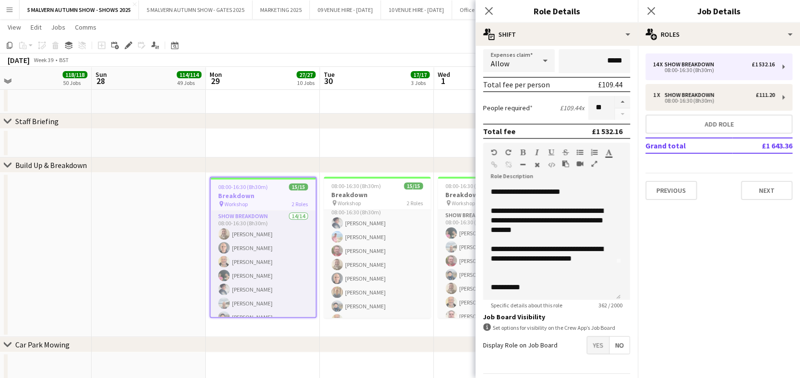
click at [417, 146] on app-date-cell at bounding box center [377, 143] width 114 height 29
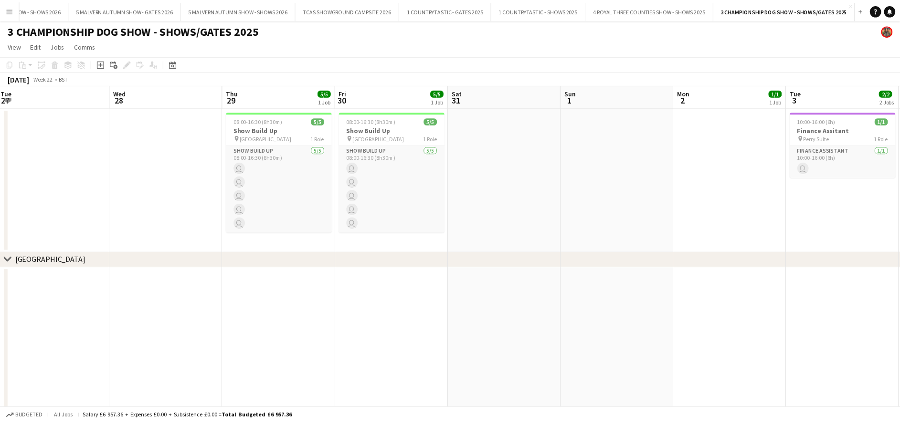
scroll to position [0, 3115]
